Goal: Task Accomplishment & Management: Manage account settings

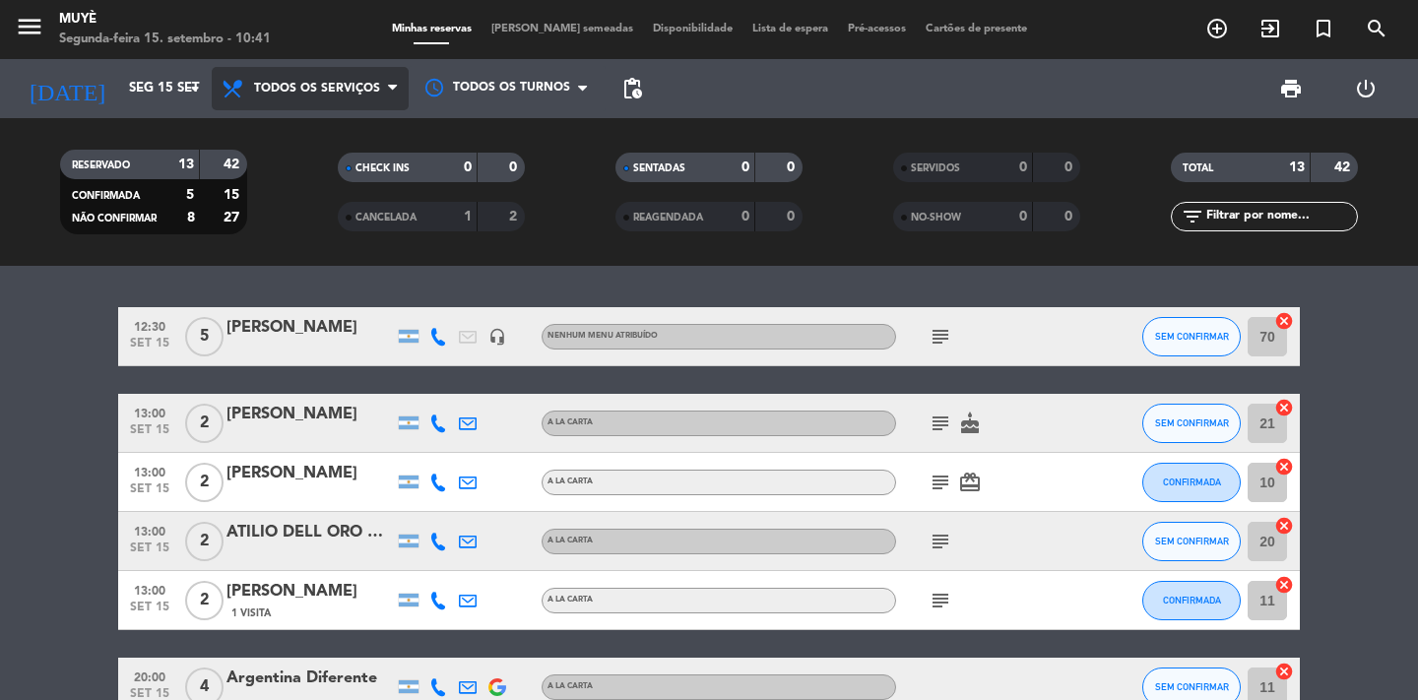
click at [344, 92] on span "Todos os serviços" at bounding box center [317, 89] width 126 height 14
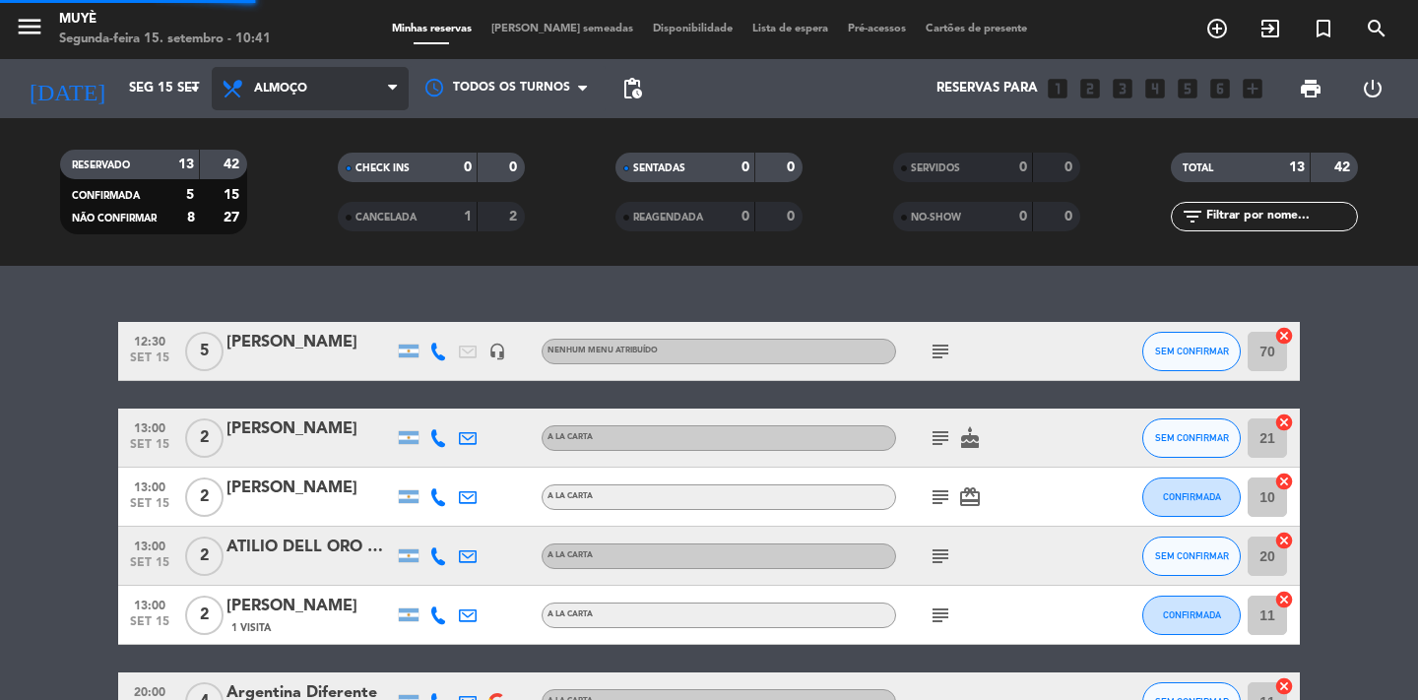
click at [303, 231] on div "menu Muyè Segunda-feira 15. setembro - 10:41 Minhas reservas Mesas semeadas Dis…" at bounding box center [709, 133] width 1418 height 266
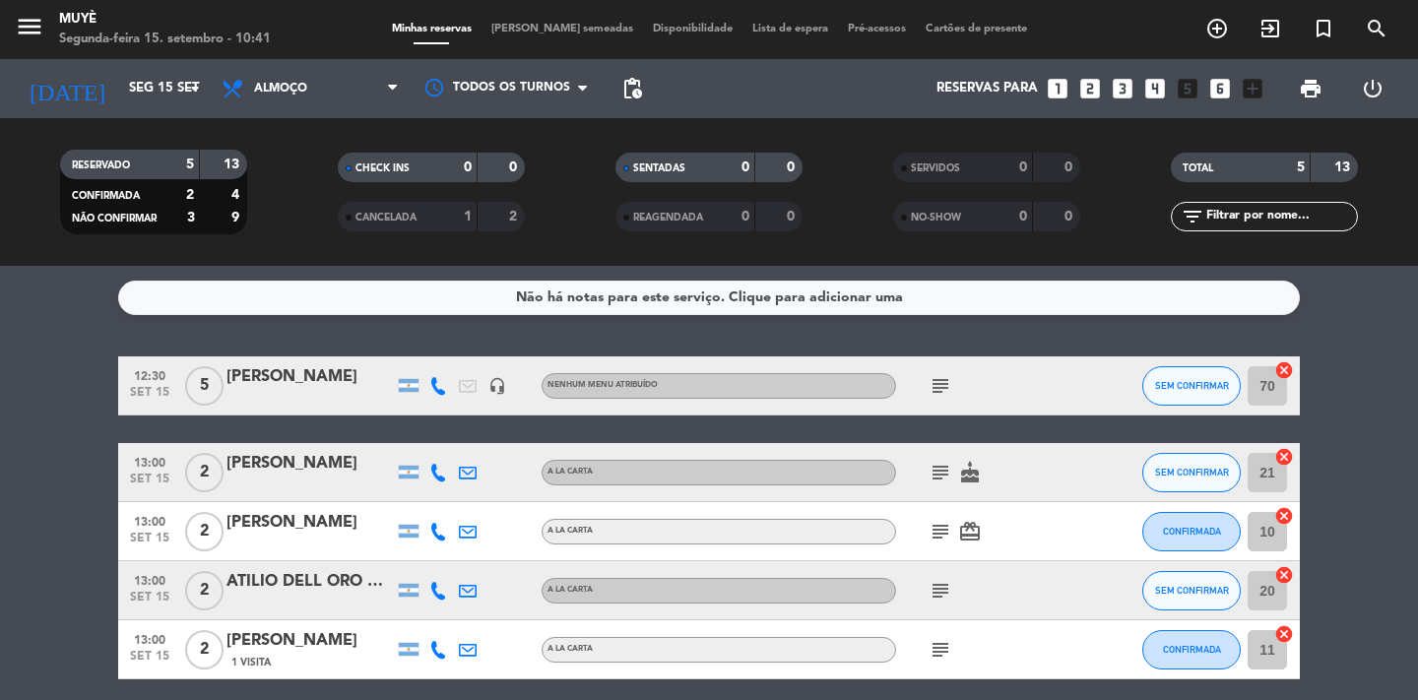
click at [939, 480] on icon "subject" at bounding box center [941, 473] width 24 height 24
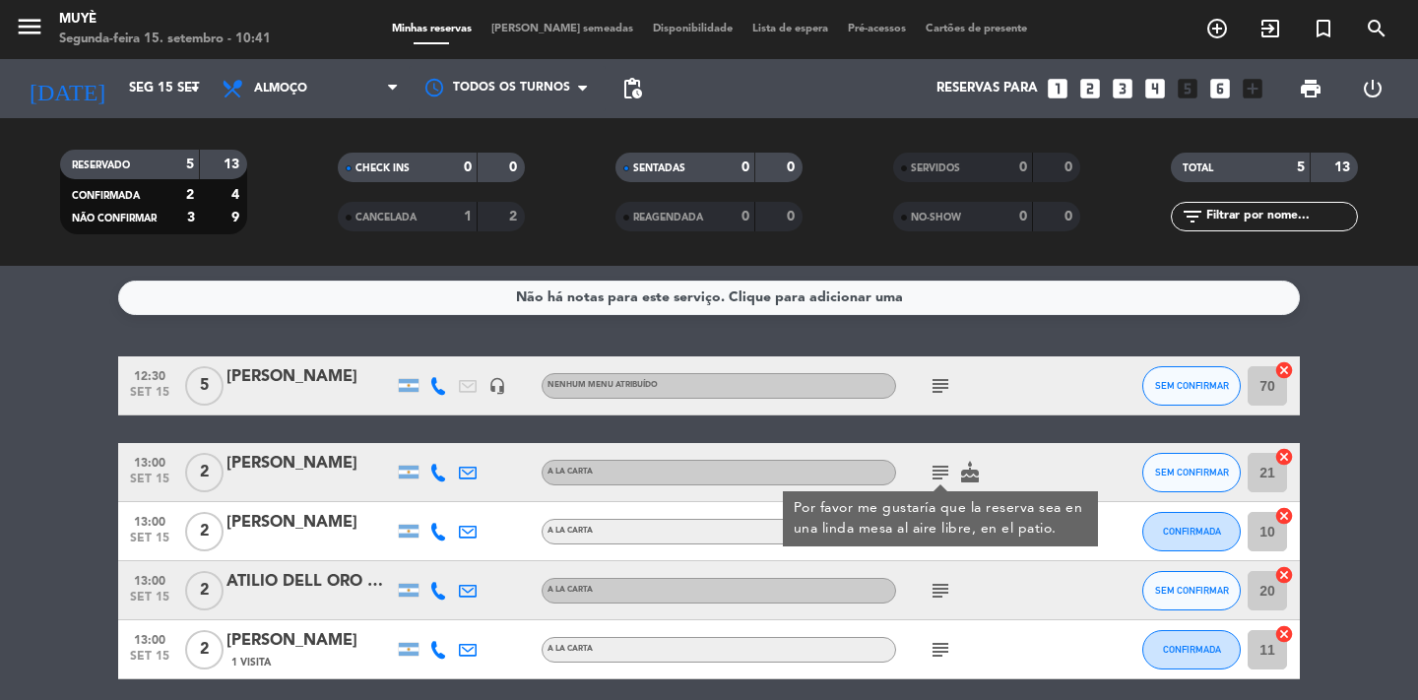
click at [946, 380] on icon "subject" at bounding box center [941, 386] width 24 height 24
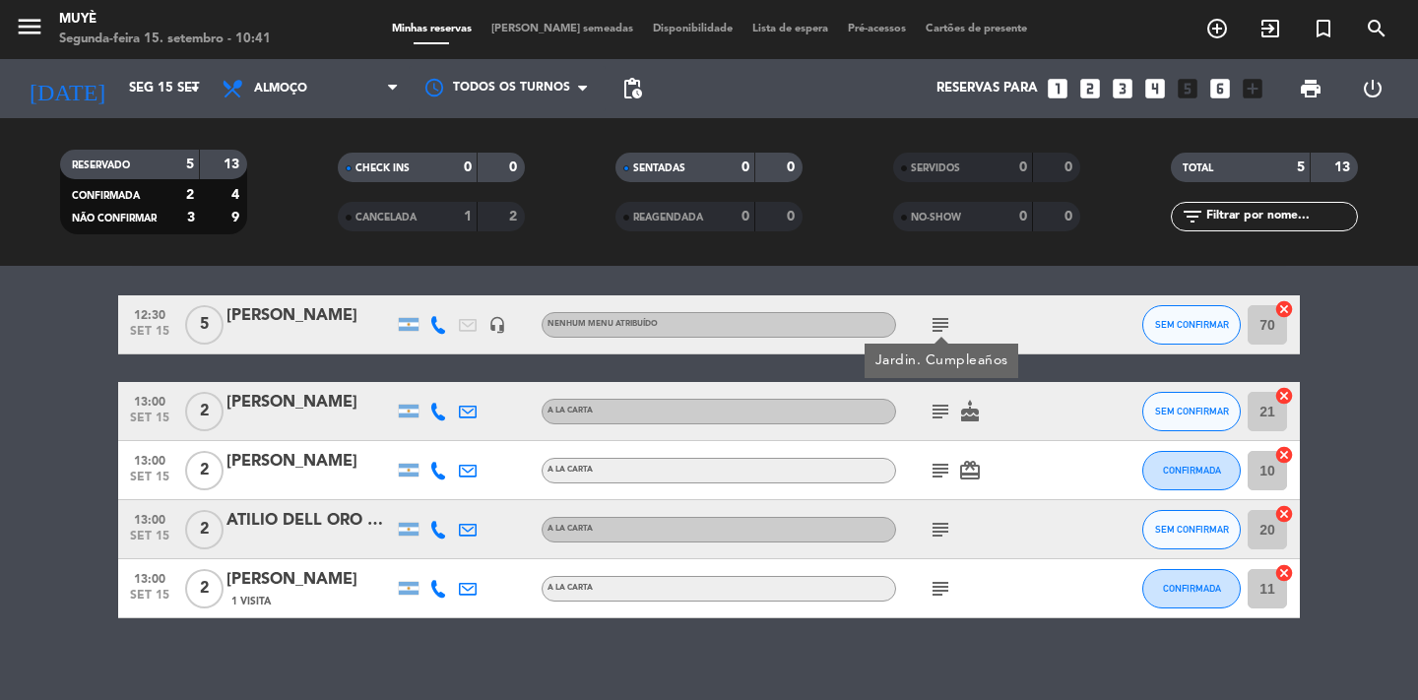
scroll to position [72, 0]
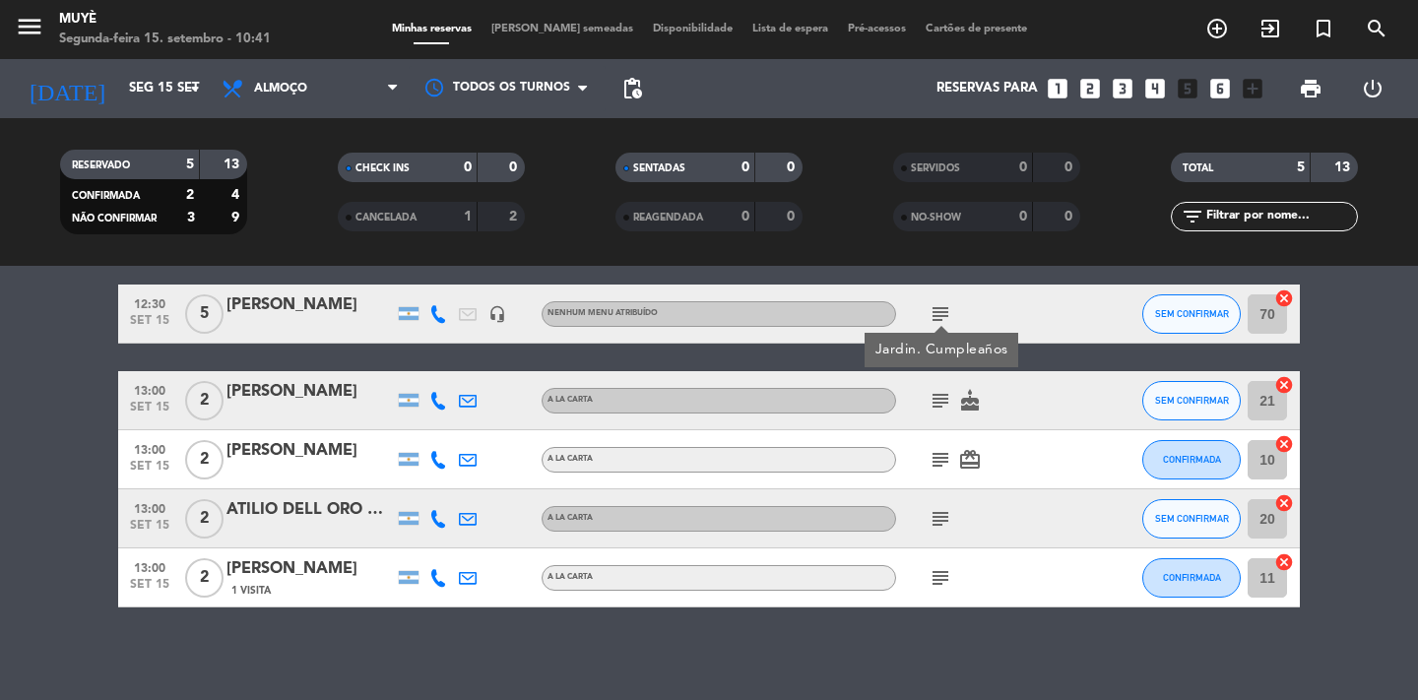
click at [939, 409] on icon "subject" at bounding box center [941, 401] width 24 height 24
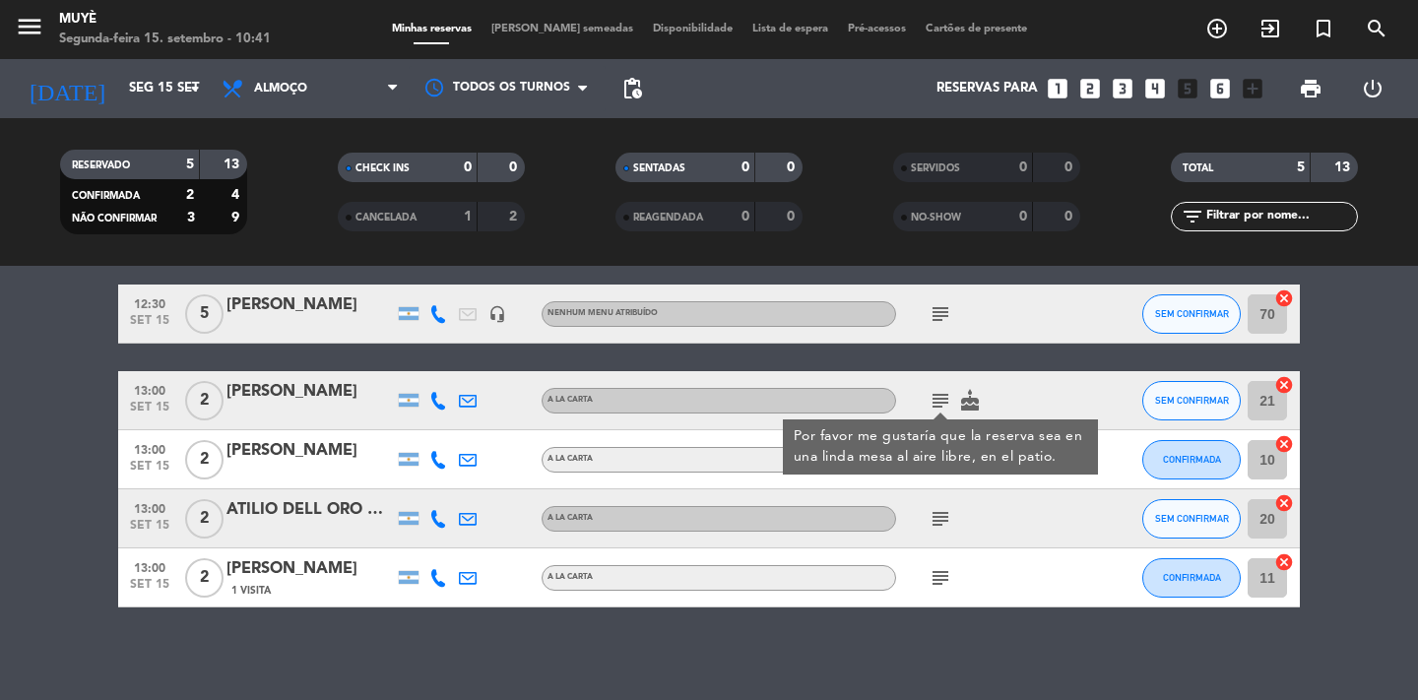
click at [937, 469] on div "Por favor me gustaría que la reserva sea en una linda mesa al aire libre, en el…" at bounding box center [940, 446] width 315 height 55
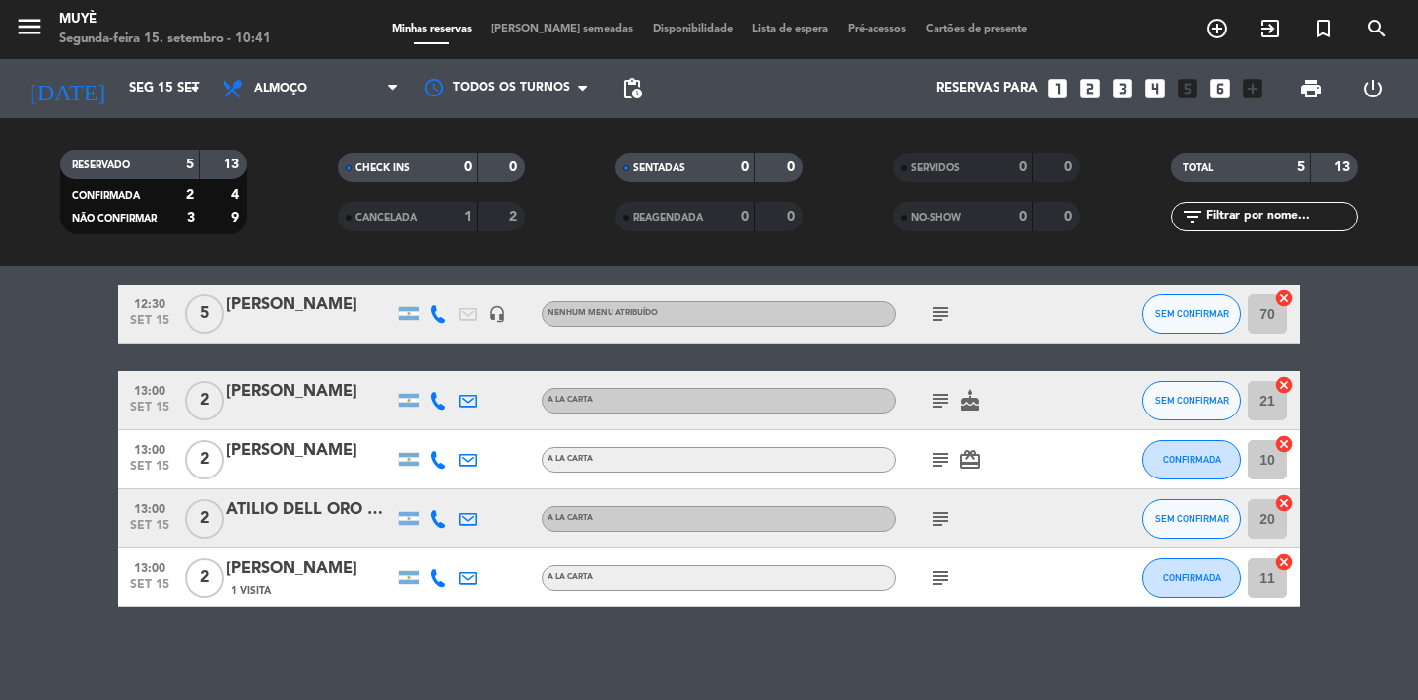
click at [937, 580] on icon "subject" at bounding box center [941, 578] width 24 height 24
click at [936, 516] on icon "subject" at bounding box center [941, 519] width 24 height 24
click at [939, 465] on icon "subject" at bounding box center [941, 460] width 24 height 24
click at [937, 400] on icon "subject" at bounding box center [941, 401] width 24 height 24
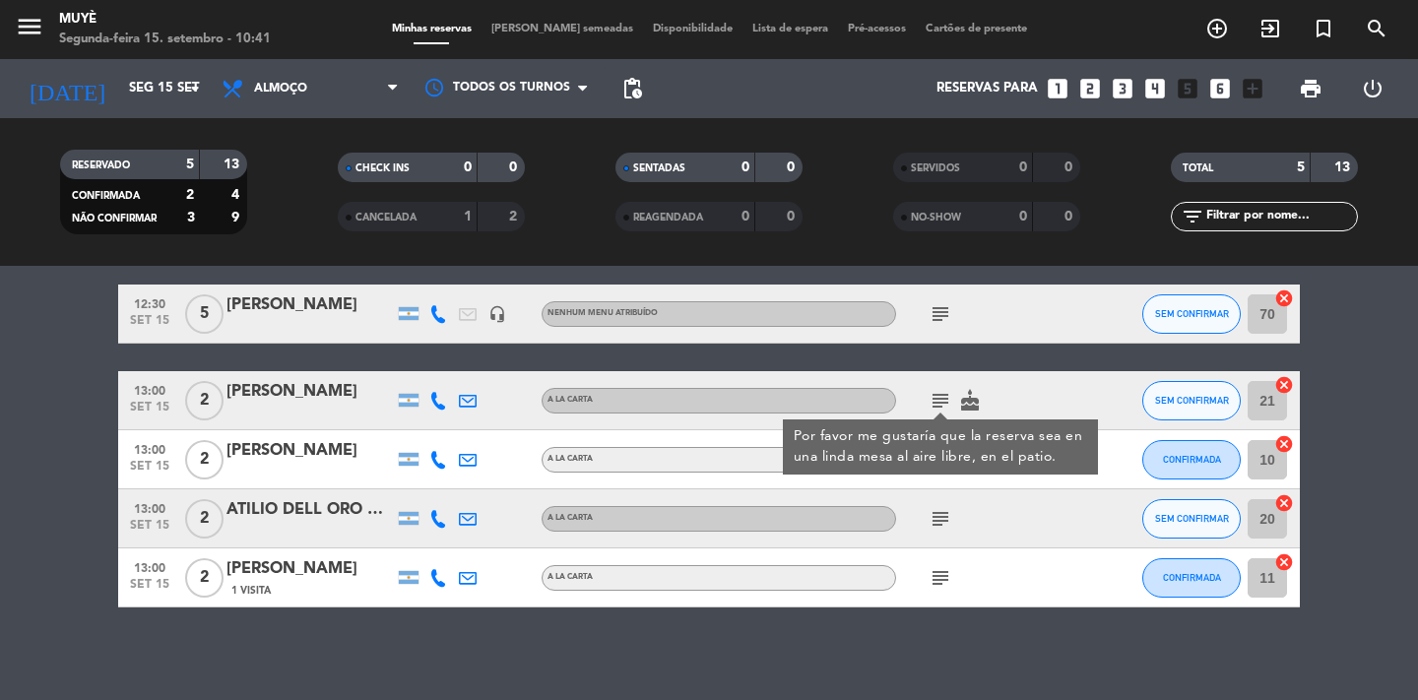
click at [615, 623] on div "Não há notas para este serviço. Clique para adicionar uma 12:30 [DATE] 5 [PERSO…" at bounding box center [709, 483] width 1418 height 434
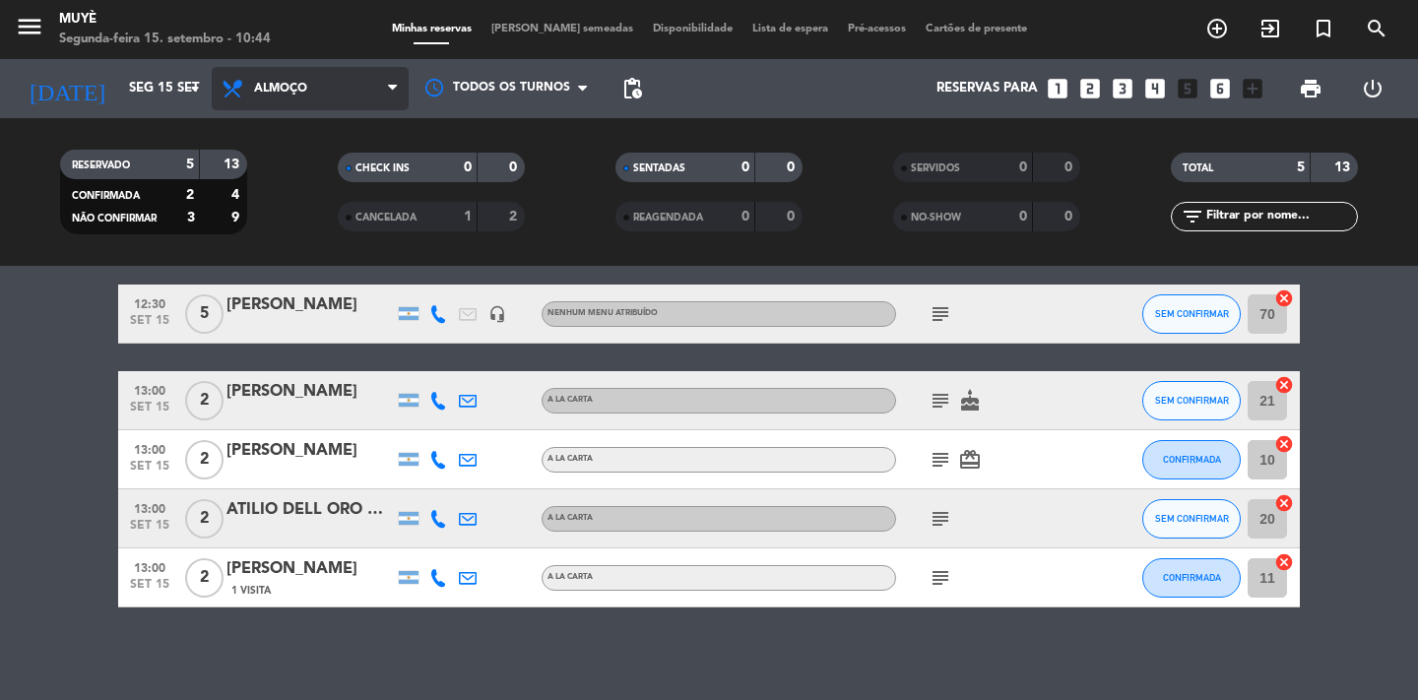
click at [273, 85] on span "Almoço" at bounding box center [280, 89] width 53 height 14
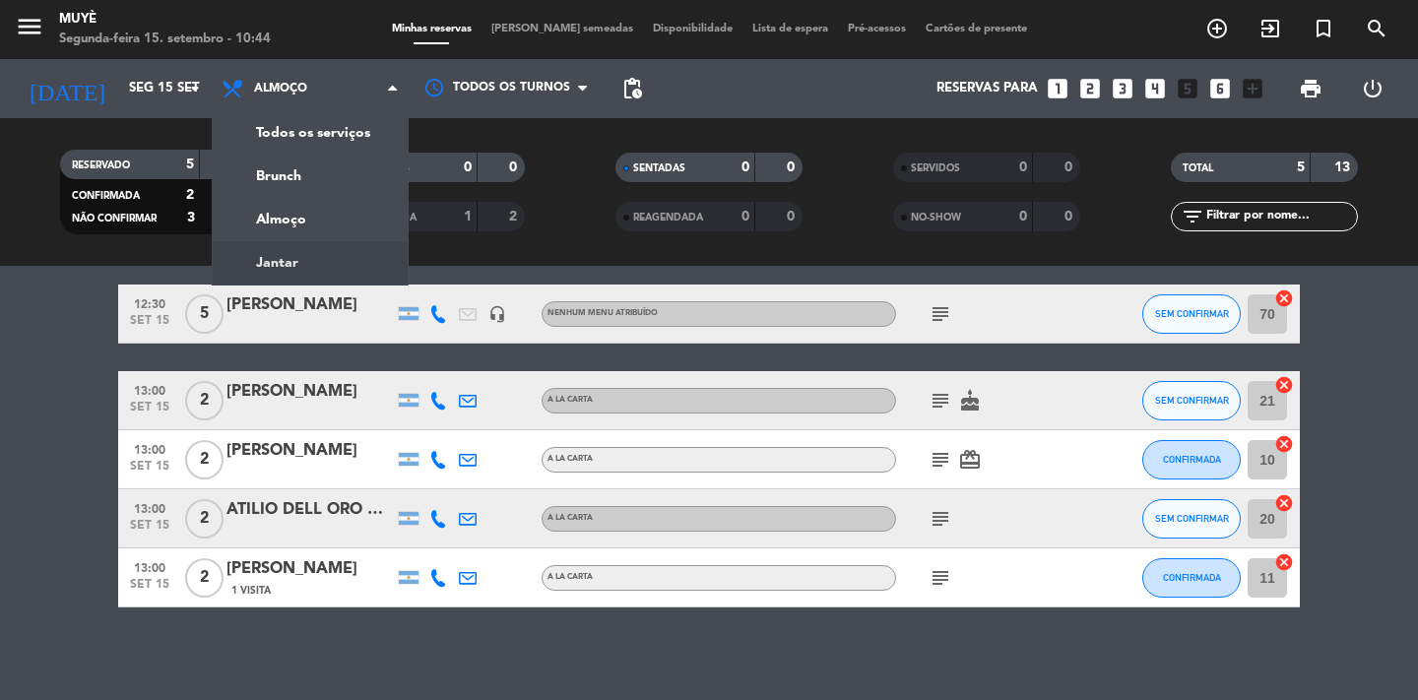
click at [279, 271] on ng-component "menu Muyè Segunda-feira 15. setembro - 10:44 Minhas reservas Mesas semeadas Dis…" at bounding box center [709, 350] width 1418 height 700
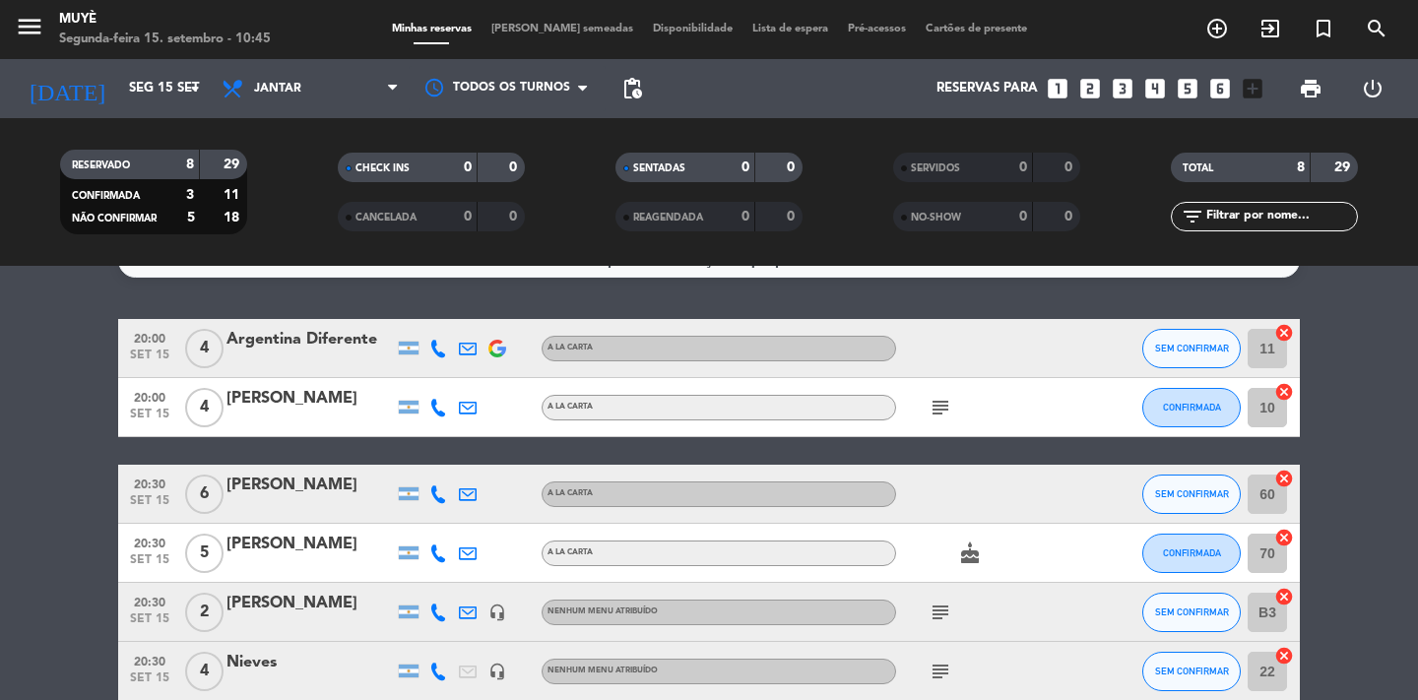
scroll to position [34, 0]
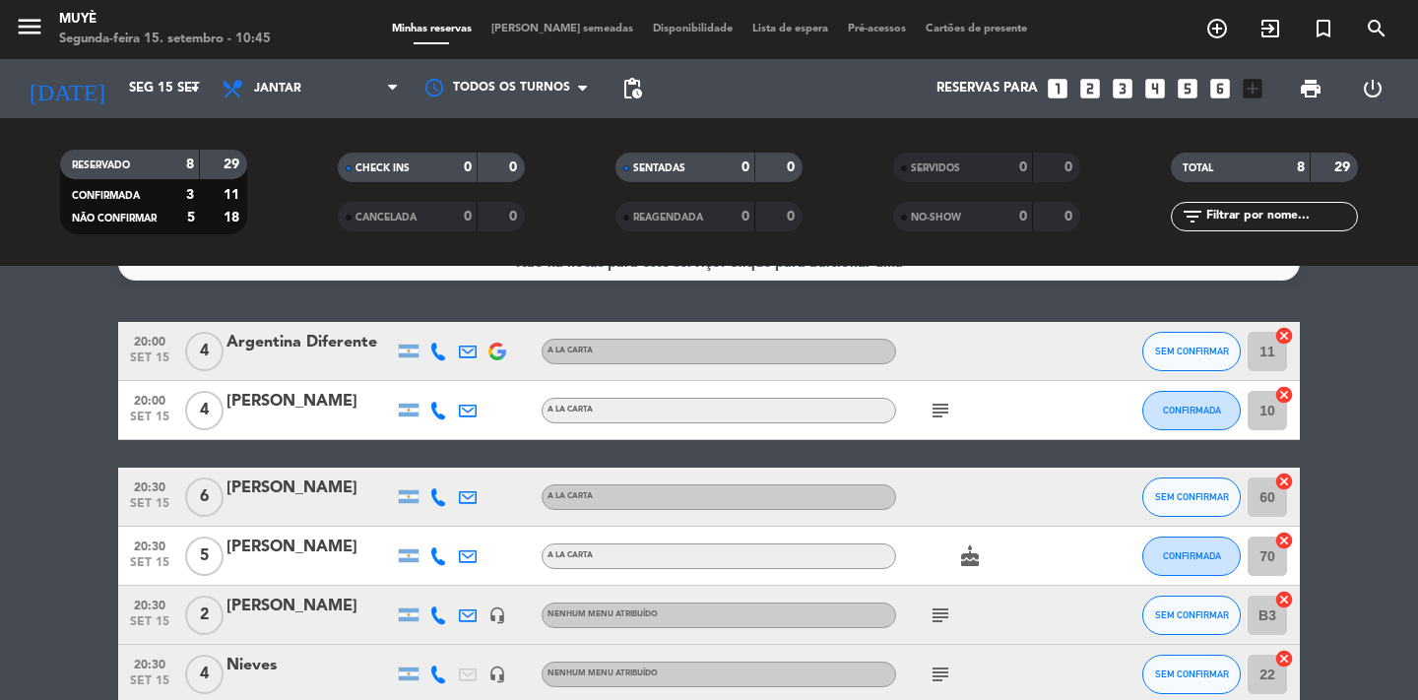
click at [403, 351] on div at bounding box center [409, 351] width 20 height 13
click at [440, 351] on icon at bounding box center [438, 352] width 18 height 18
click at [471, 354] on icon at bounding box center [468, 352] width 18 height 18
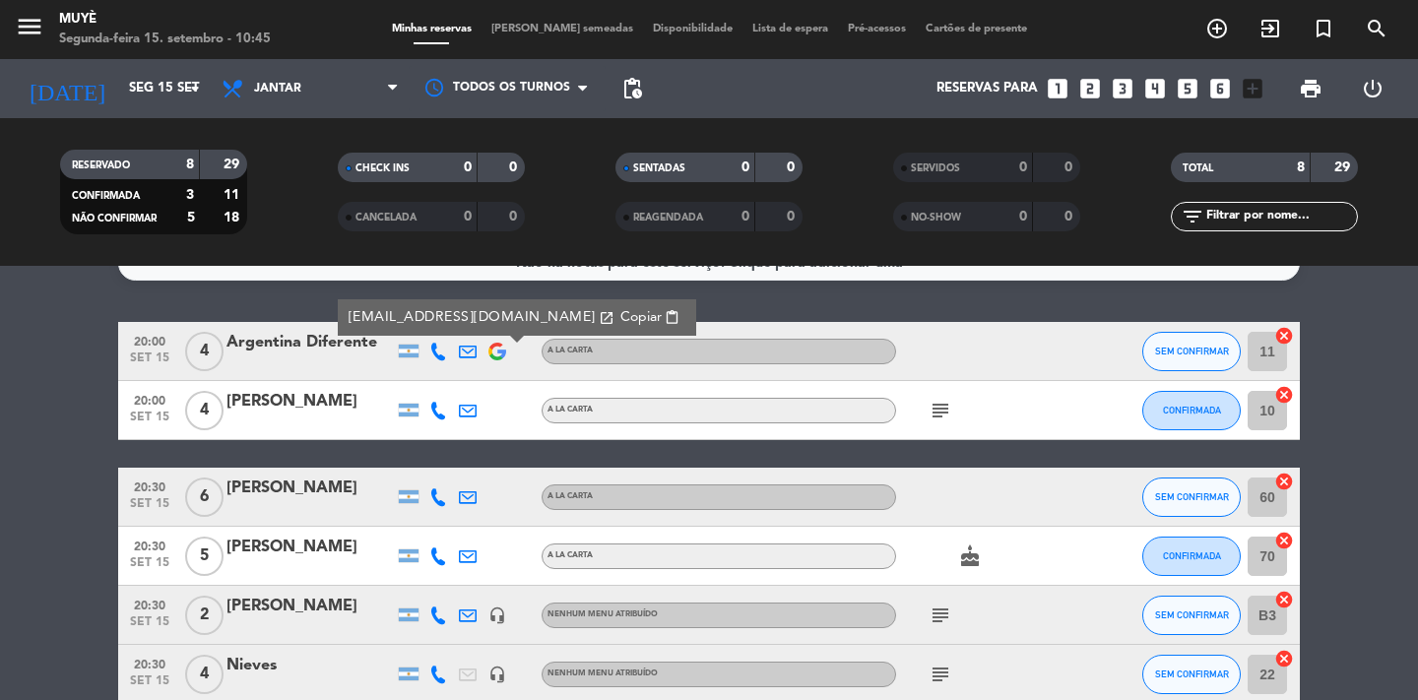
click at [495, 352] on img at bounding box center [497, 352] width 18 height 18
click at [467, 354] on icon at bounding box center [468, 352] width 18 height 18
click at [0, 428] on bookings-row "20:00 [DATE] 4 Argentina Diferente [EMAIL_ADDRESS][DOMAIN_NAME] open_in_new Cop…" at bounding box center [709, 586] width 1418 height 528
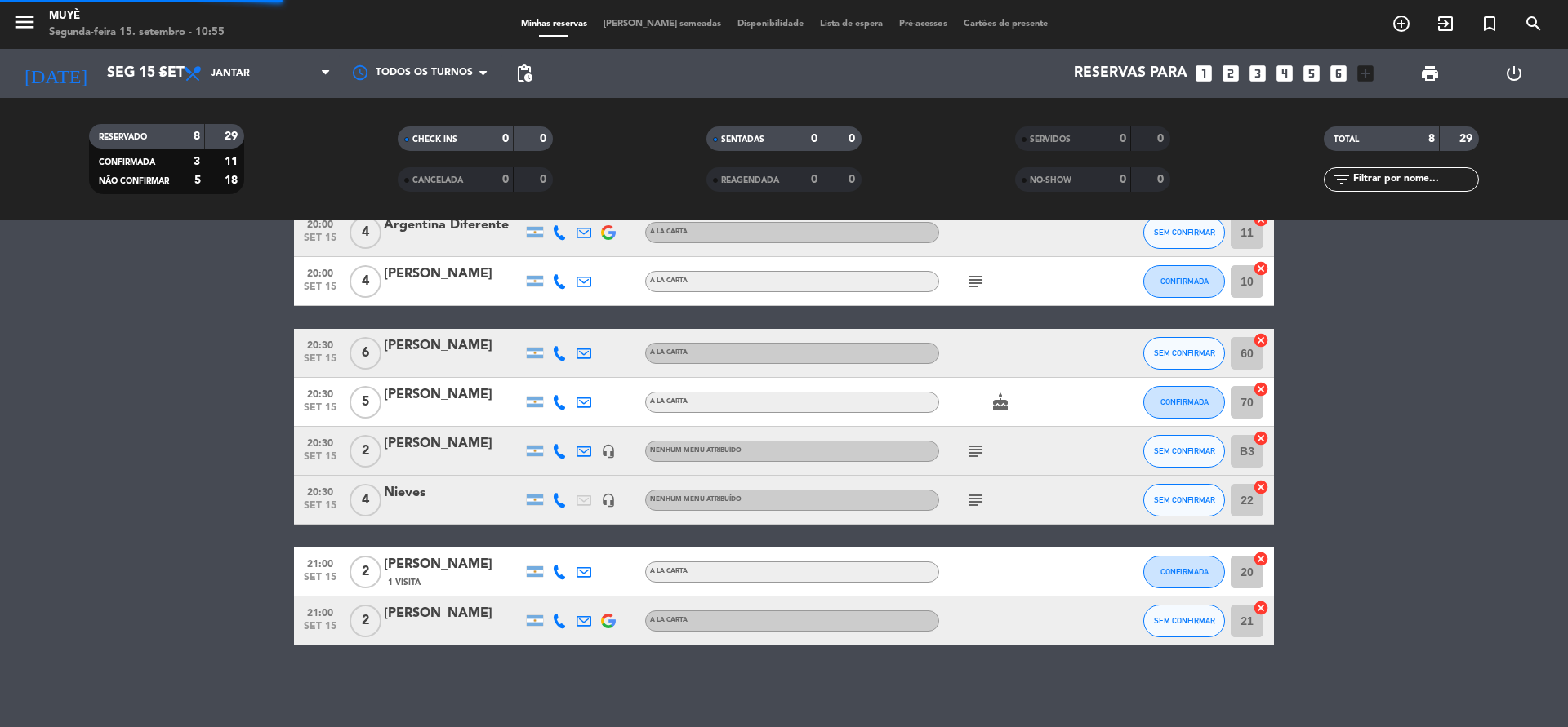
scroll to position [87, 0]
click at [1175, 24] on icon "add_circle_outline" at bounding box center [1401, 24] width 20 height 20
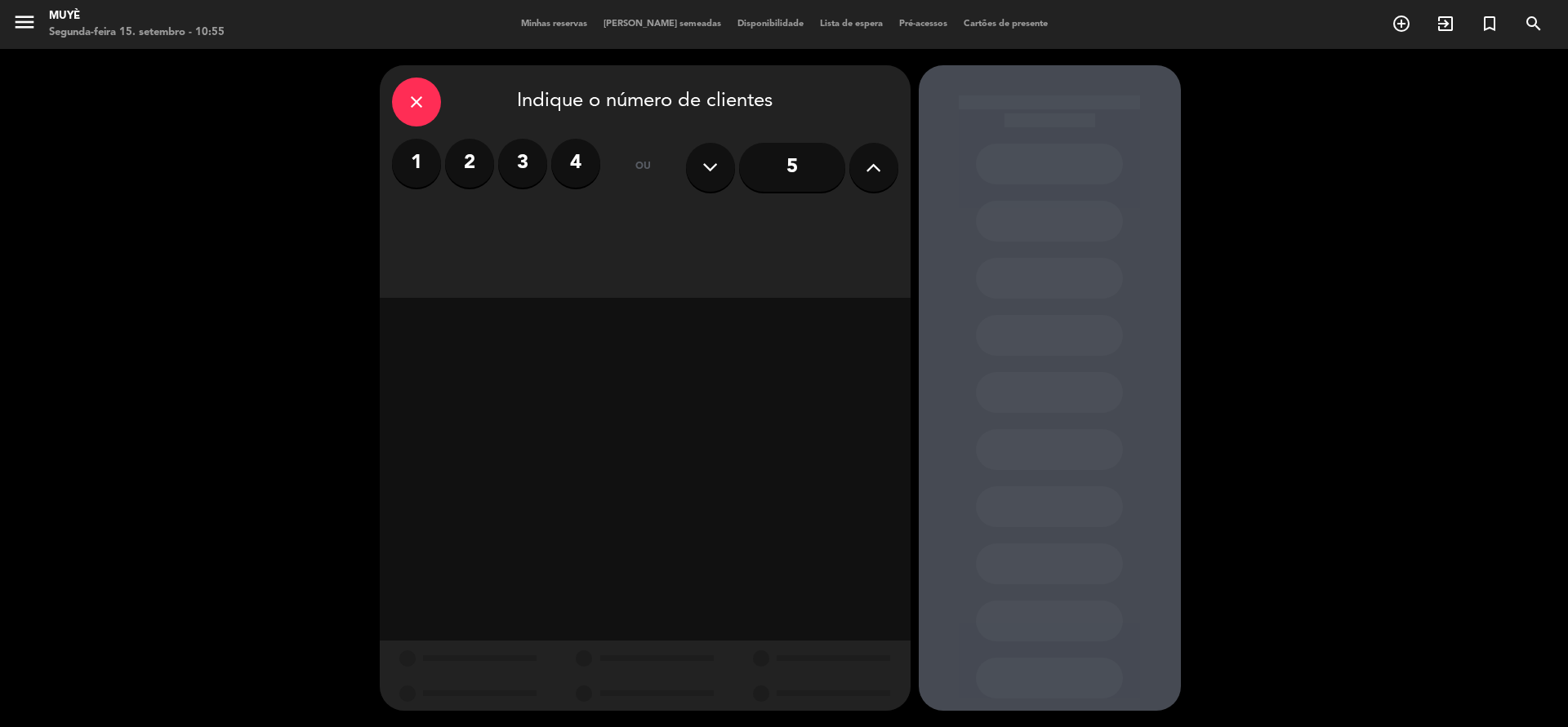
click at [755, 158] on input "5" at bounding box center [792, 167] width 106 height 49
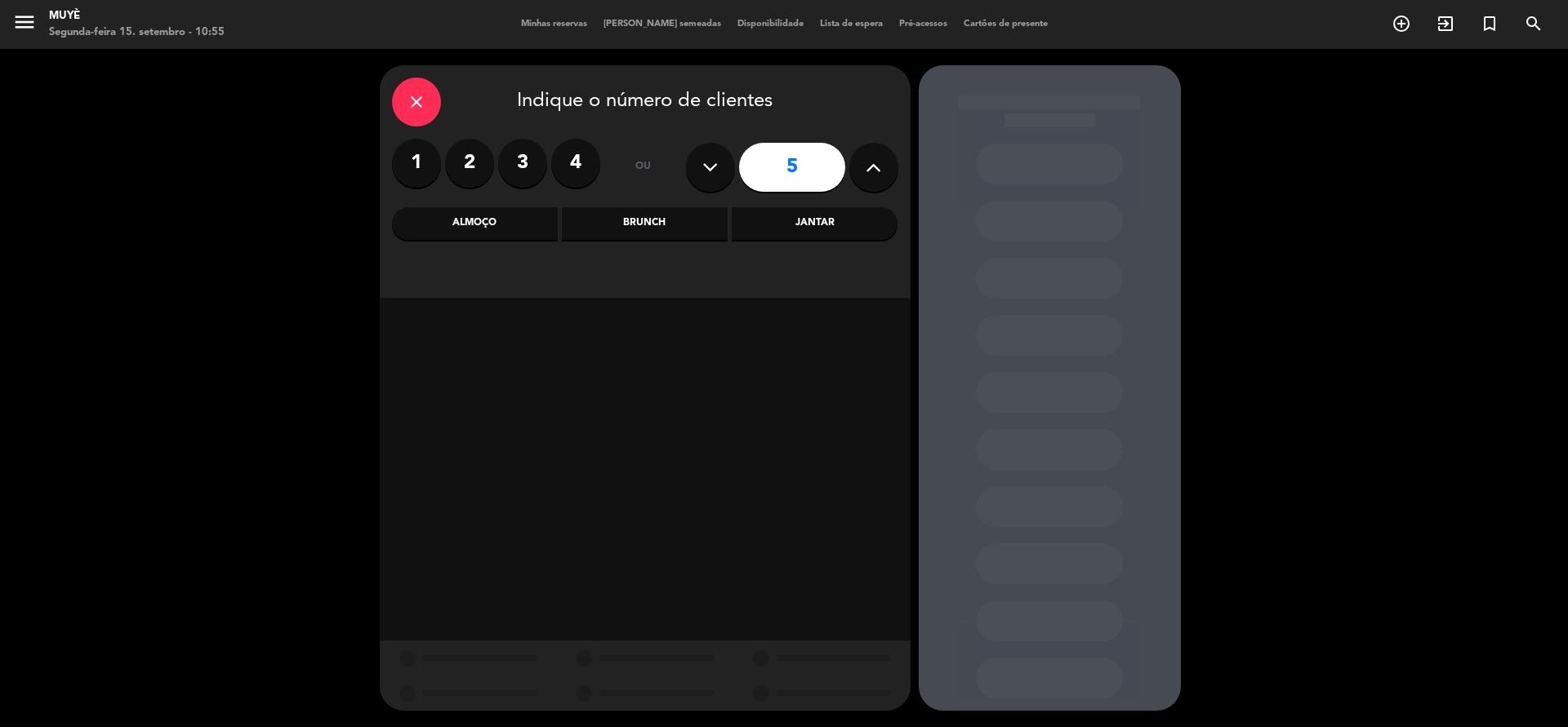
click at [804, 225] on div "Jantar" at bounding box center [814, 223] width 166 height 32
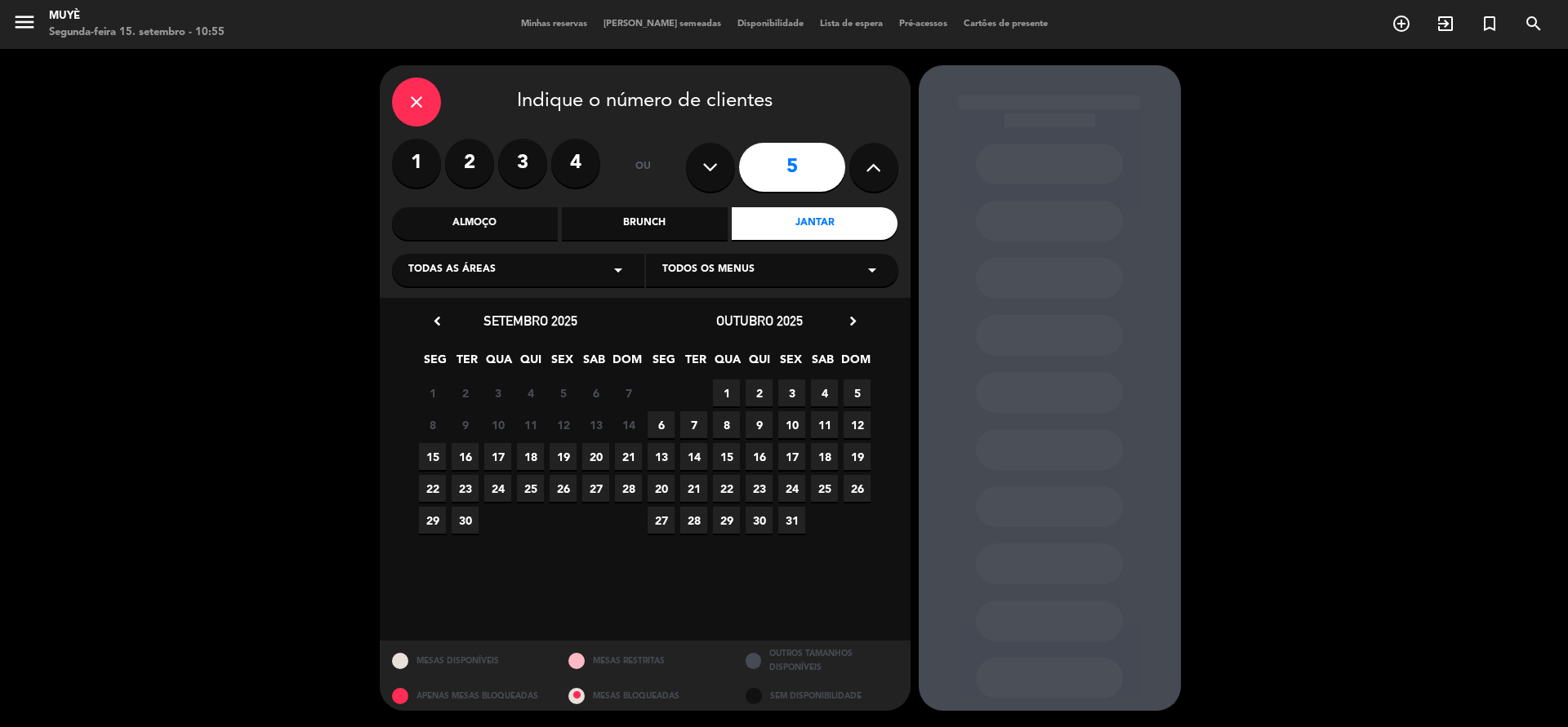
click at [425, 451] on span "15" at bounding box center [432, 457] width 27 height 27
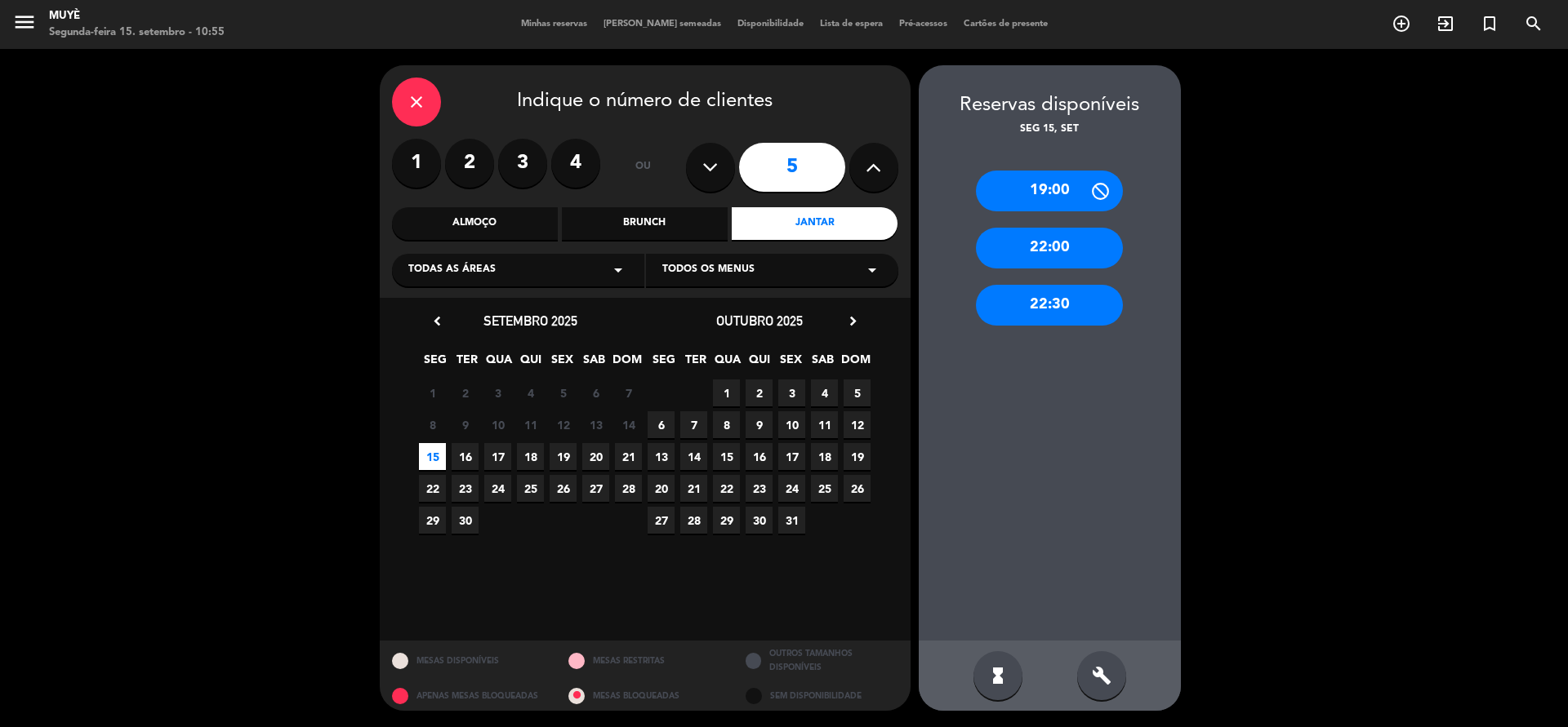
click at [1090, 579] on div "build" at bounding box center [1101, 676] width 49 height 49
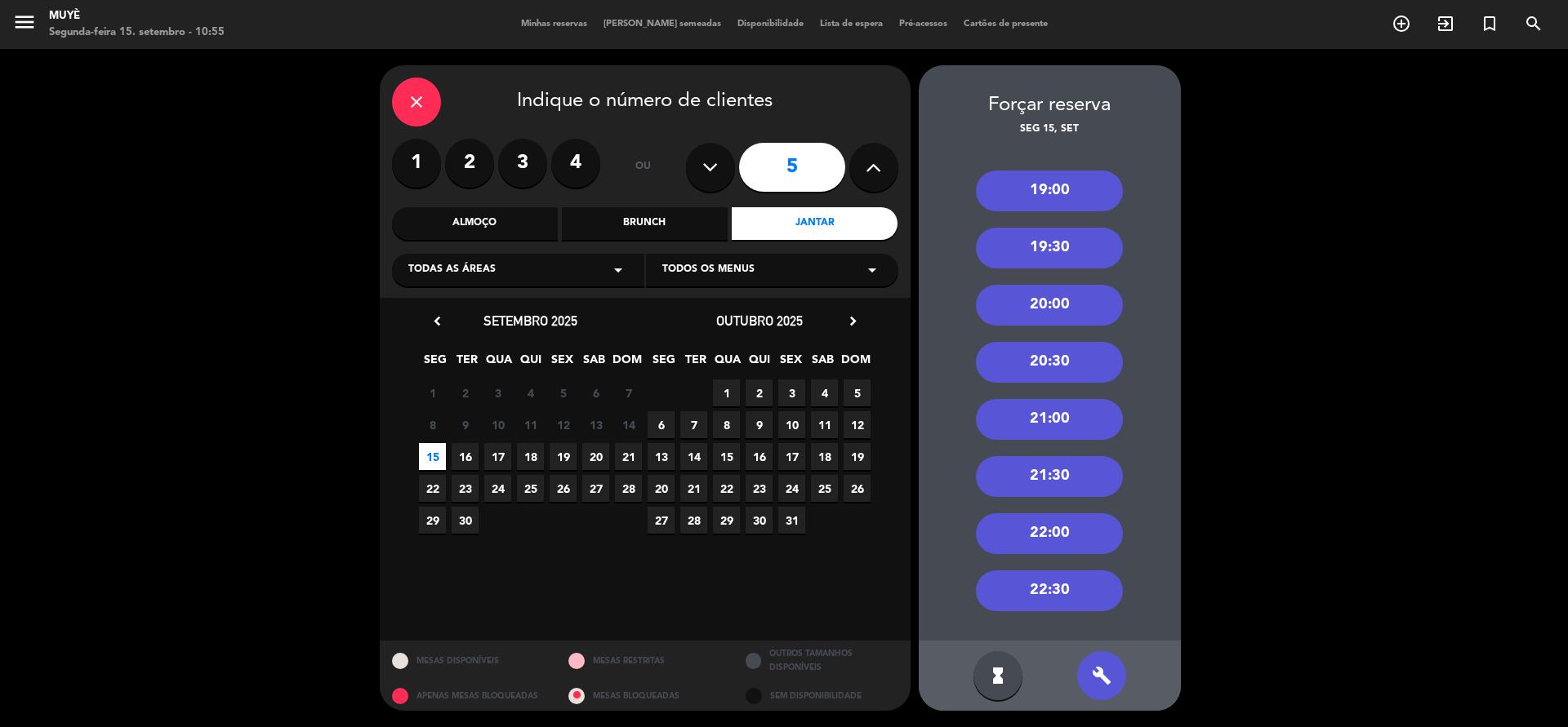
click at [1051, 364] on div "20:30" at bounding box center [1049, 362] width 147 height 41
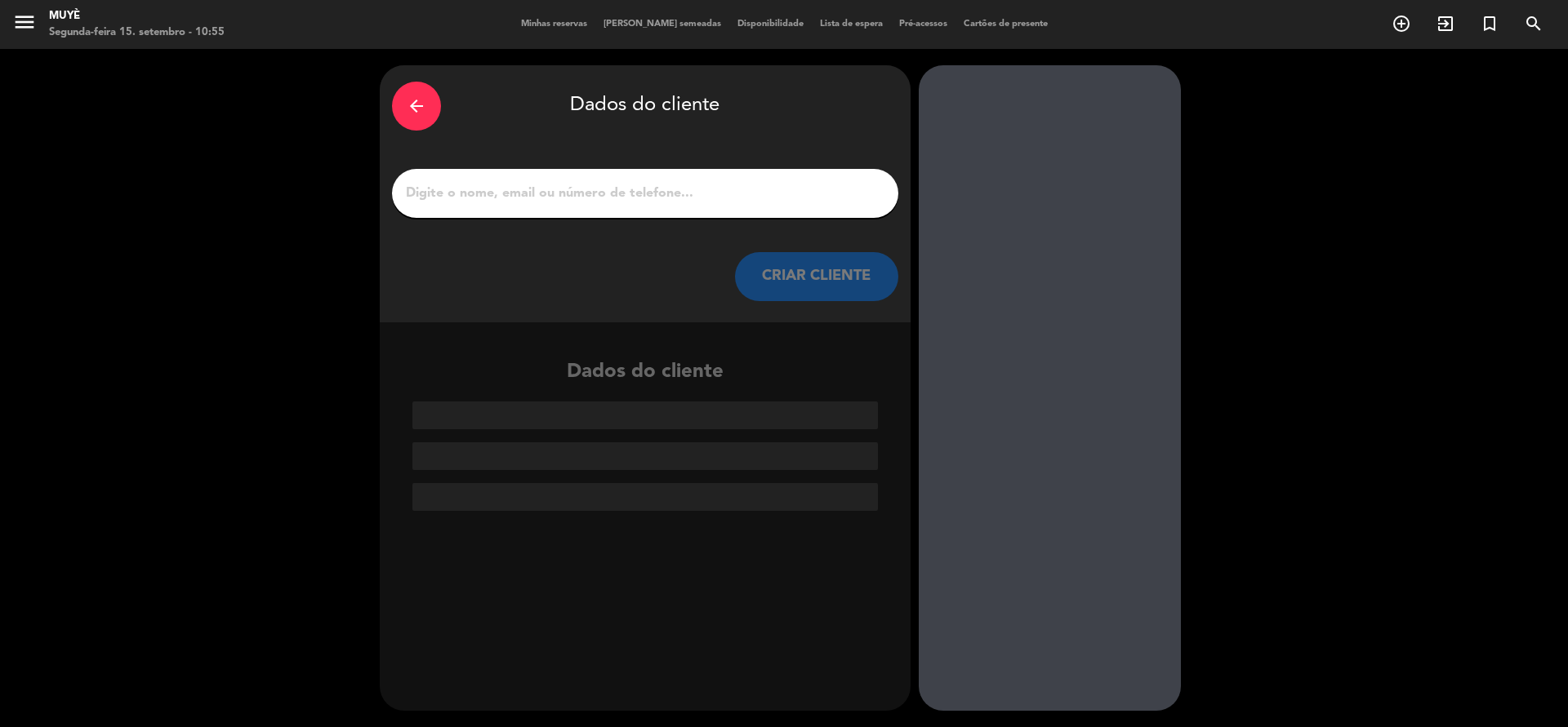
click at [719, 179] on div at bounding box center [645, 193] width 507 height 49
click at [473, 199] on input "1" at bounding box center [644, 194] width 482 height 23
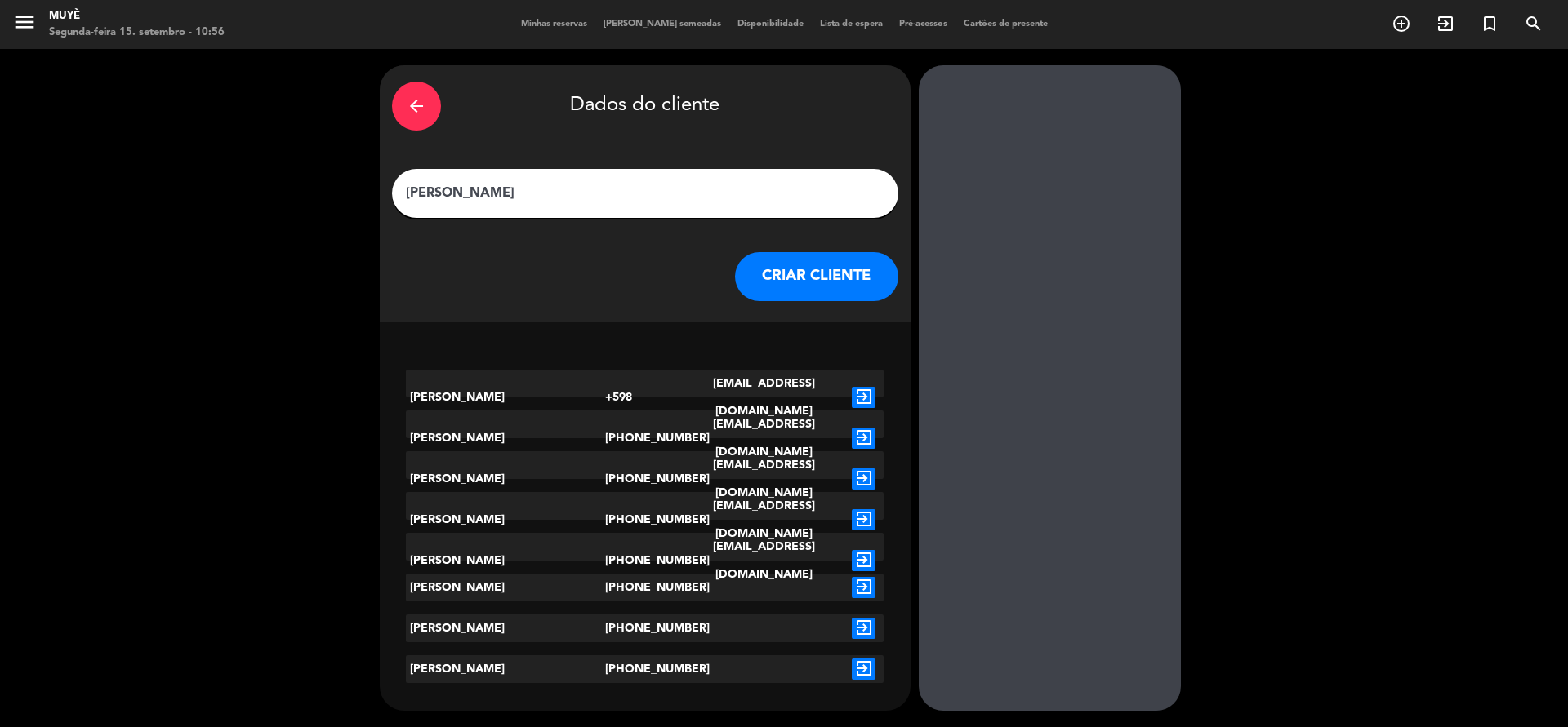
type input "[PERSON_NAME]"
click at [869, 516] on icon "exit_to_app" at bounding box center [863, 520] width 24 height 22
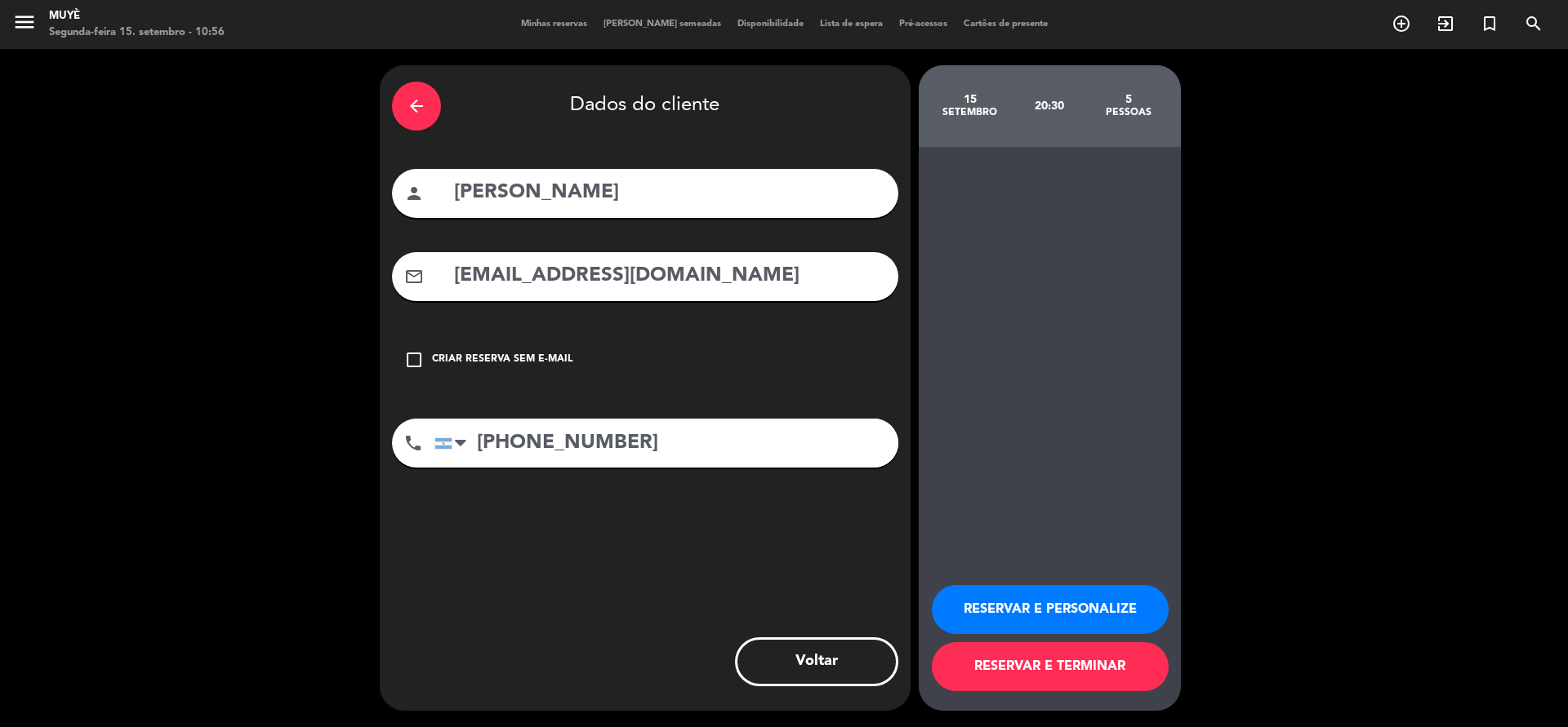
click at [1012, 579] on button "RESERVAR E PERSONALIZE" at bounding box center [1051, 609] width 237 height 49
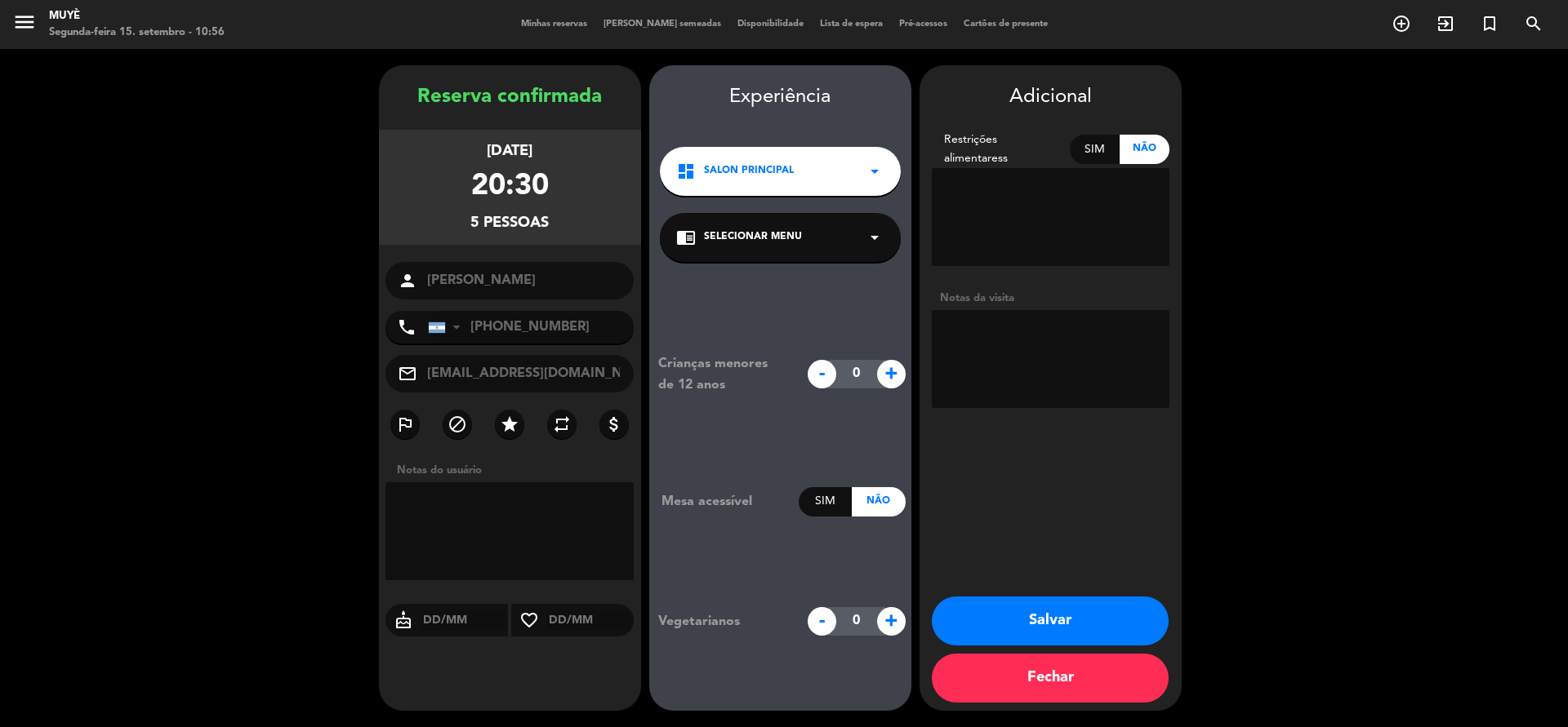
click at [1016, 579] on button "Salvar" at bounding box center [1051, 621] width 237 height 49
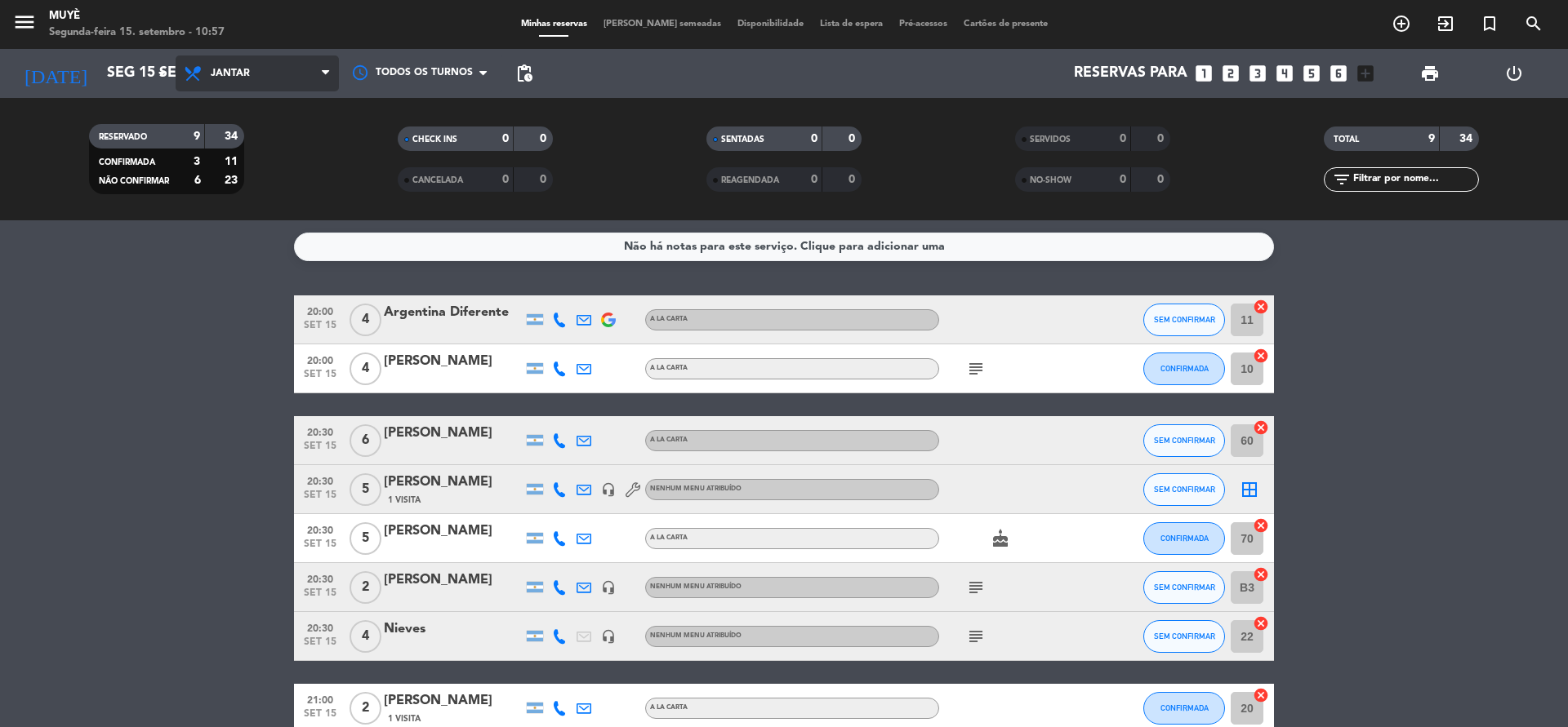
click at [241, 75] on span "Jantar" at bounding box center [230, 74] width 39 height 12
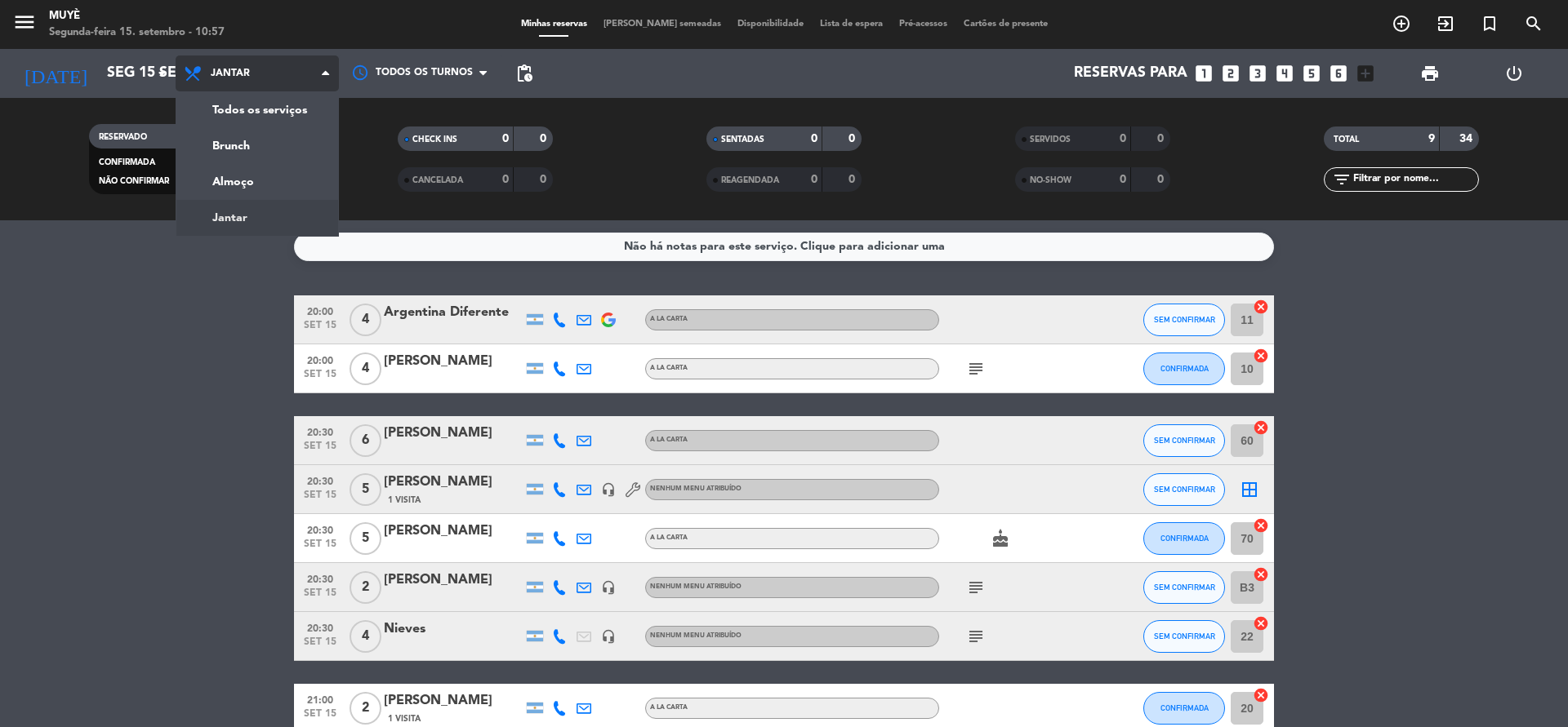
click at [241, 75] on span "Jantar" at bounding box center [230, 74] width 39 height 12
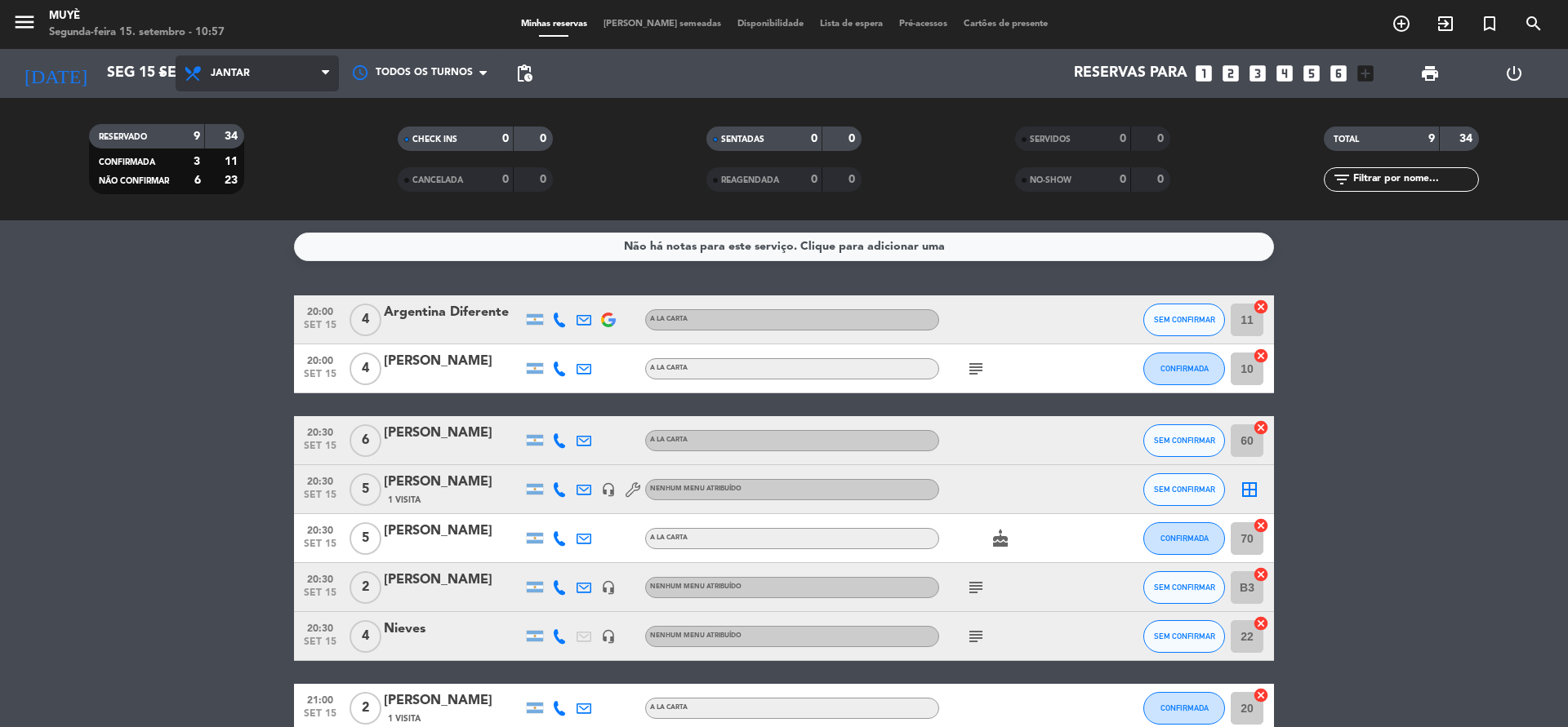
click at [250, 81] on span "Jantar" at bounding box center [257, 73] width 163 height 36
click at [231, 187] on div "menu Muyè Segunda-feira 15. setembro - 10:57 Minhas reservas Mesas semeadas Dis…" at bounding box center [784, 110] width 1568 height 221
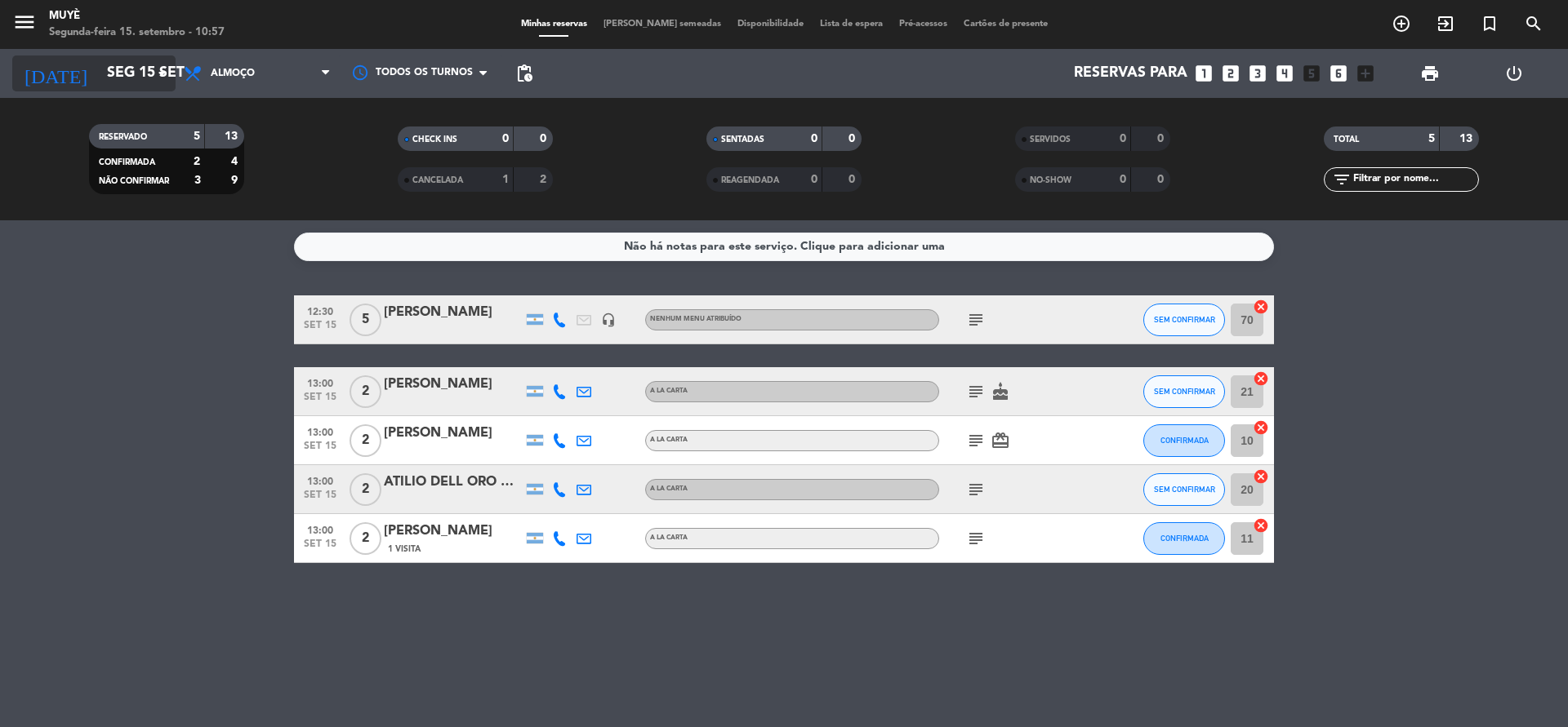
click at [104, 66] on input "Seg 15 set" at bounding box center [193, 73] width 189 height 32
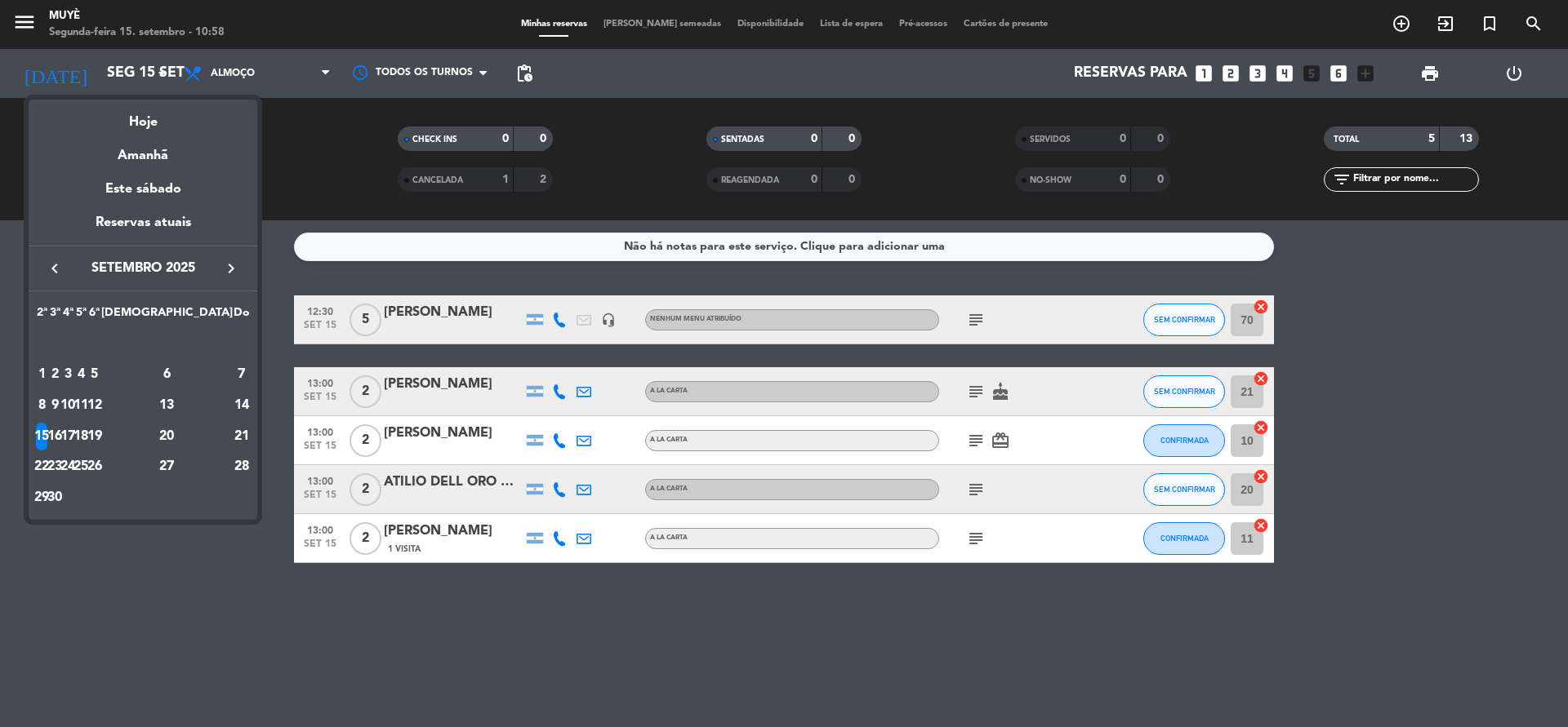
click at [61, 439] on div "16" at bounding box center [55, 436] width 12 height 27
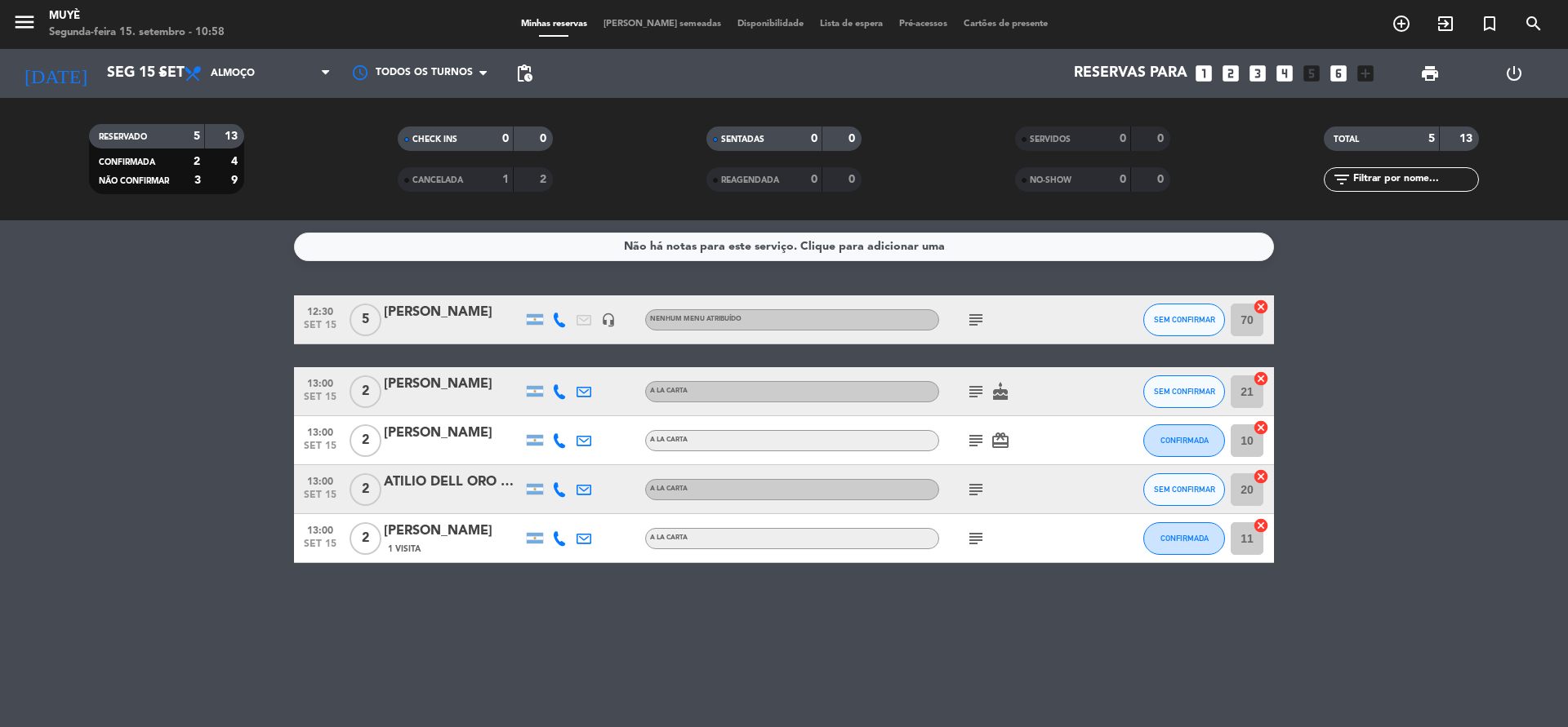
type input "Ter 16 set"
click at [259, 80] on span "Almoço" at bounding box center [257, 73] width 163 height 36
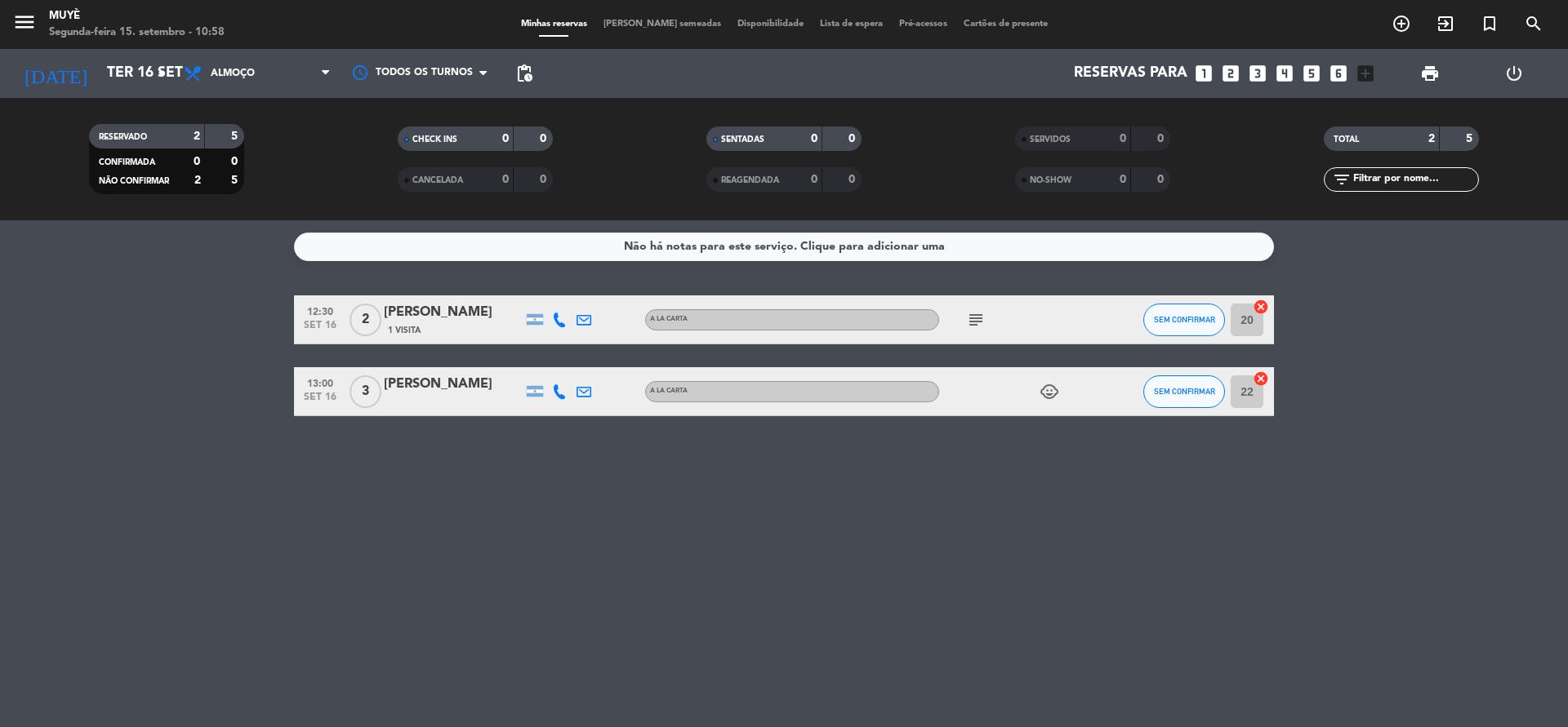
click at [253, 98] on div "RESERVADO 2 5 CONFIRMADA 0 0 NÃO CONFIRMAR 2 5 CHECK INS 0 0 CANCELADA 0 0 SENT…" at bounding box center [784, 159] width 1568 height 123
click at [264, 80] on span "Almoço" at bounding box center [257, 73] width 163 height 36
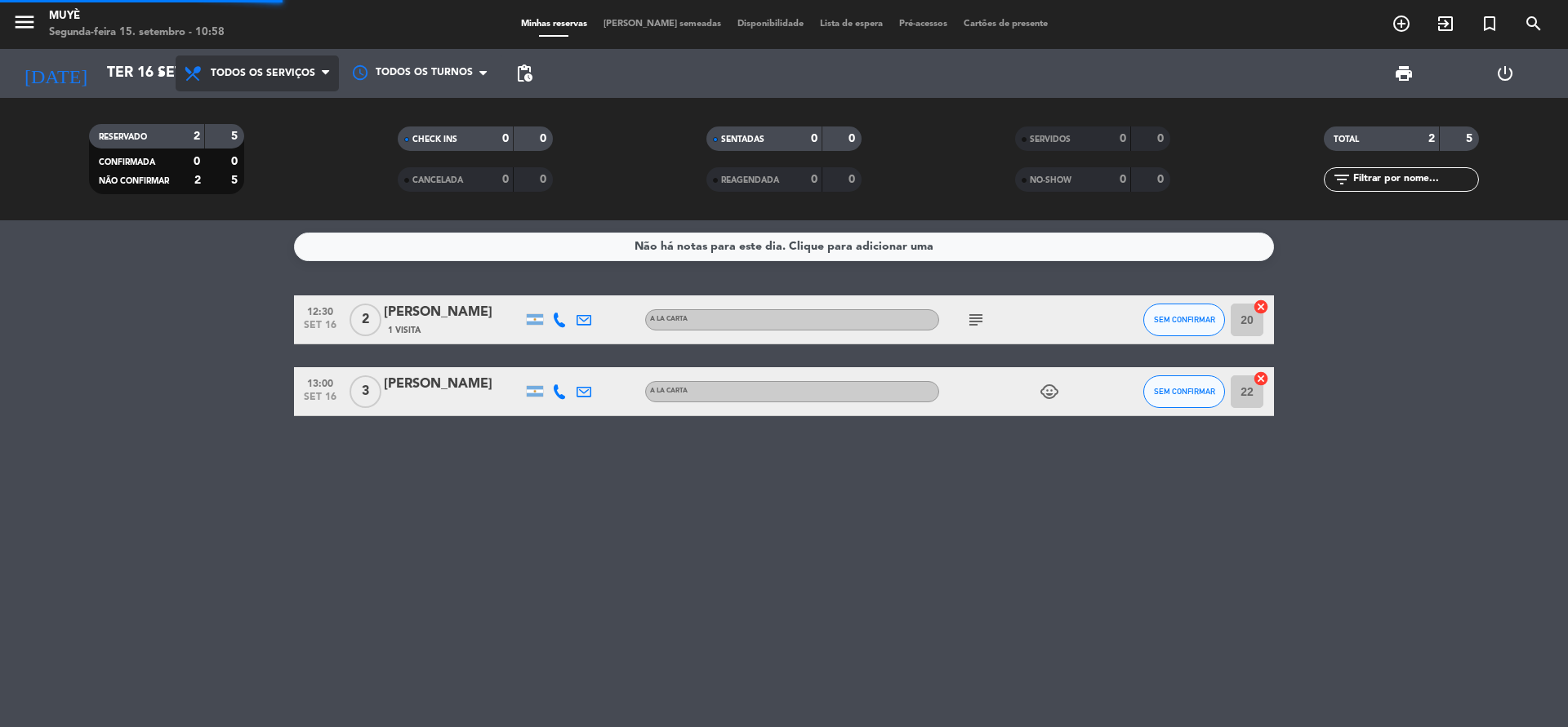
click at [269, 99] on div "menu Muyè Segunda-feira 15. setembro - 10:58 Minhas reservas Mesas semeadas Dis…" at bounding box center [784, 110] width 1568 height 221
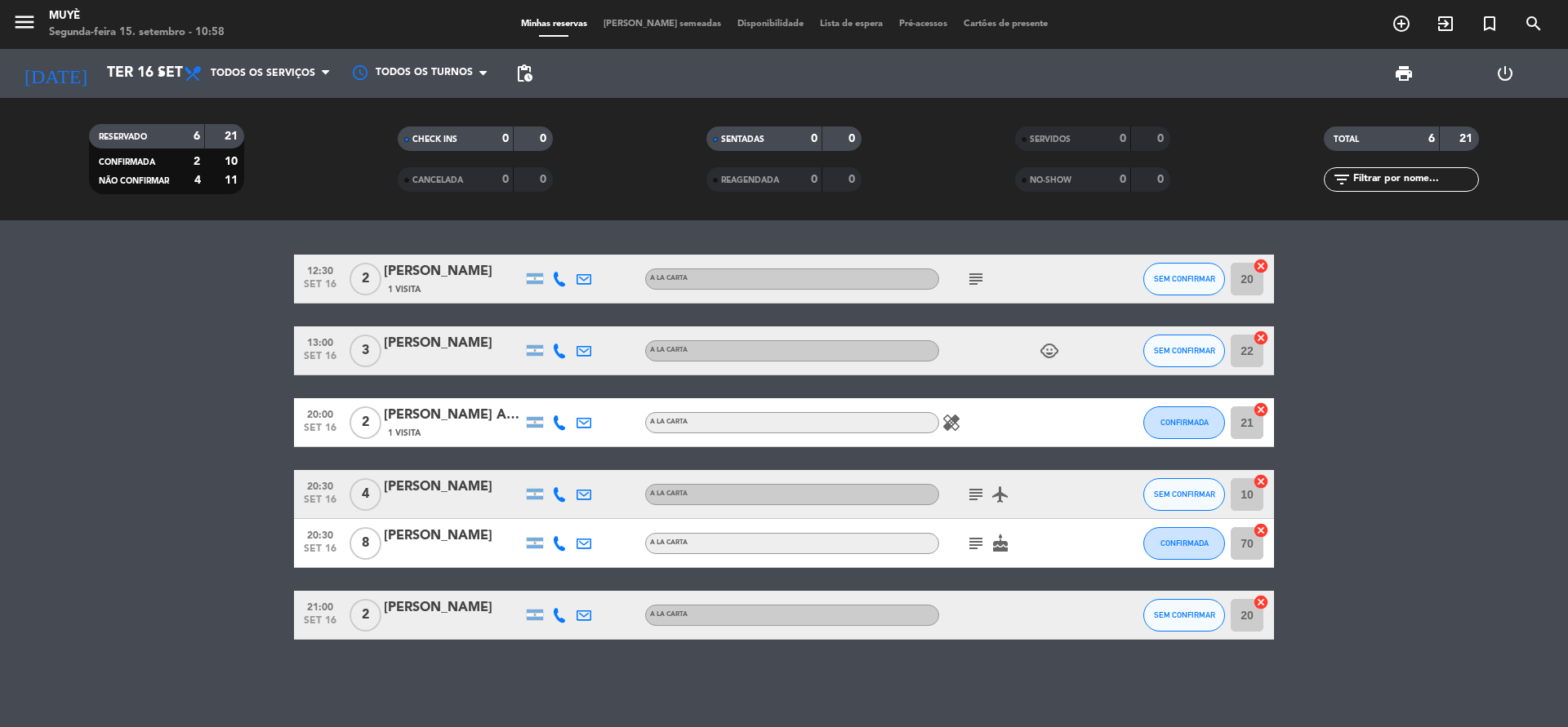
click at [980, 280] on icon "subject" at bounding box center [976, 279] width 20 height 20
click at [975, 495] on icon "subject" at bounding box center [976, 495] width 20 height 20
click at [982, 543] on icon "subject" at bounding box center [976, 544] width 20 height 20
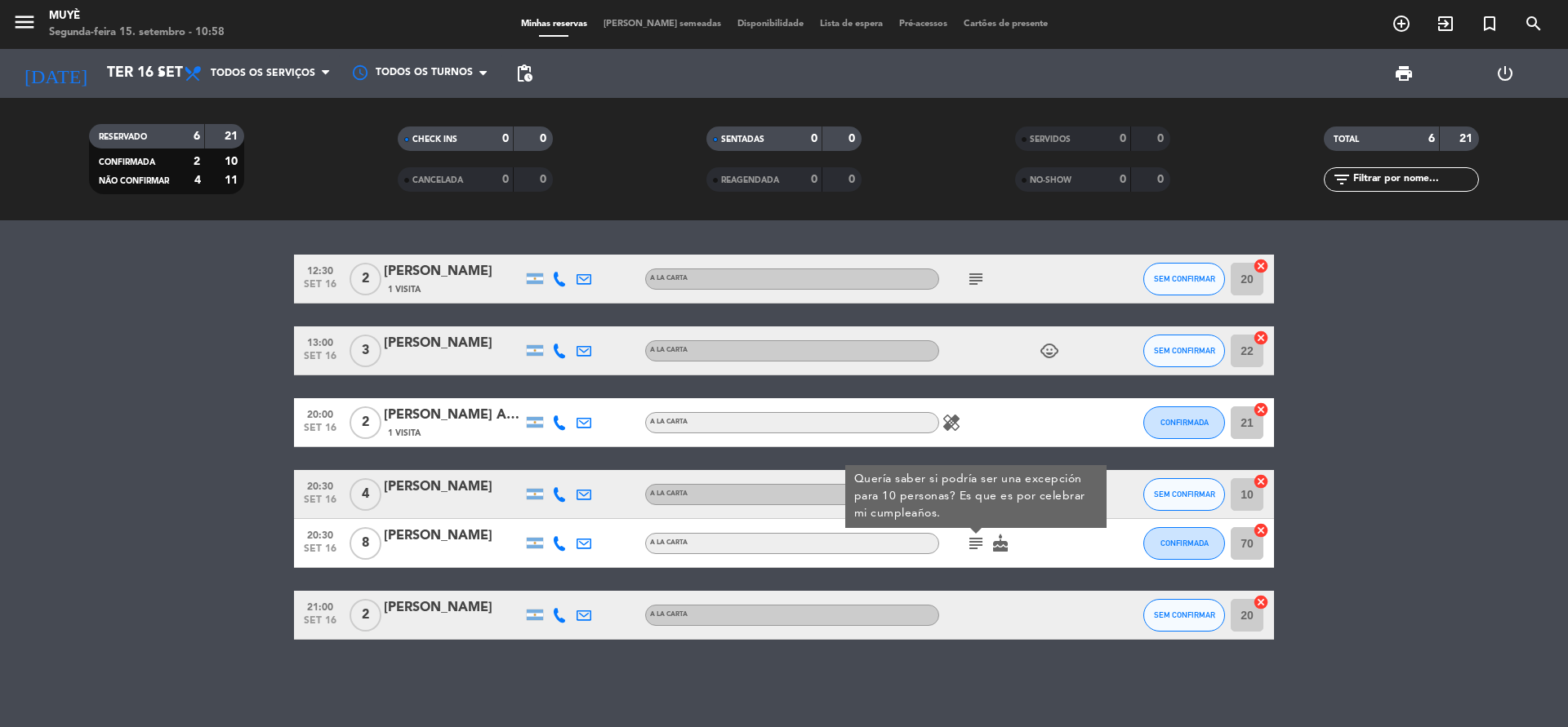
click at [428, 552] on div at bounding box center [453, 555] width 138 height 13
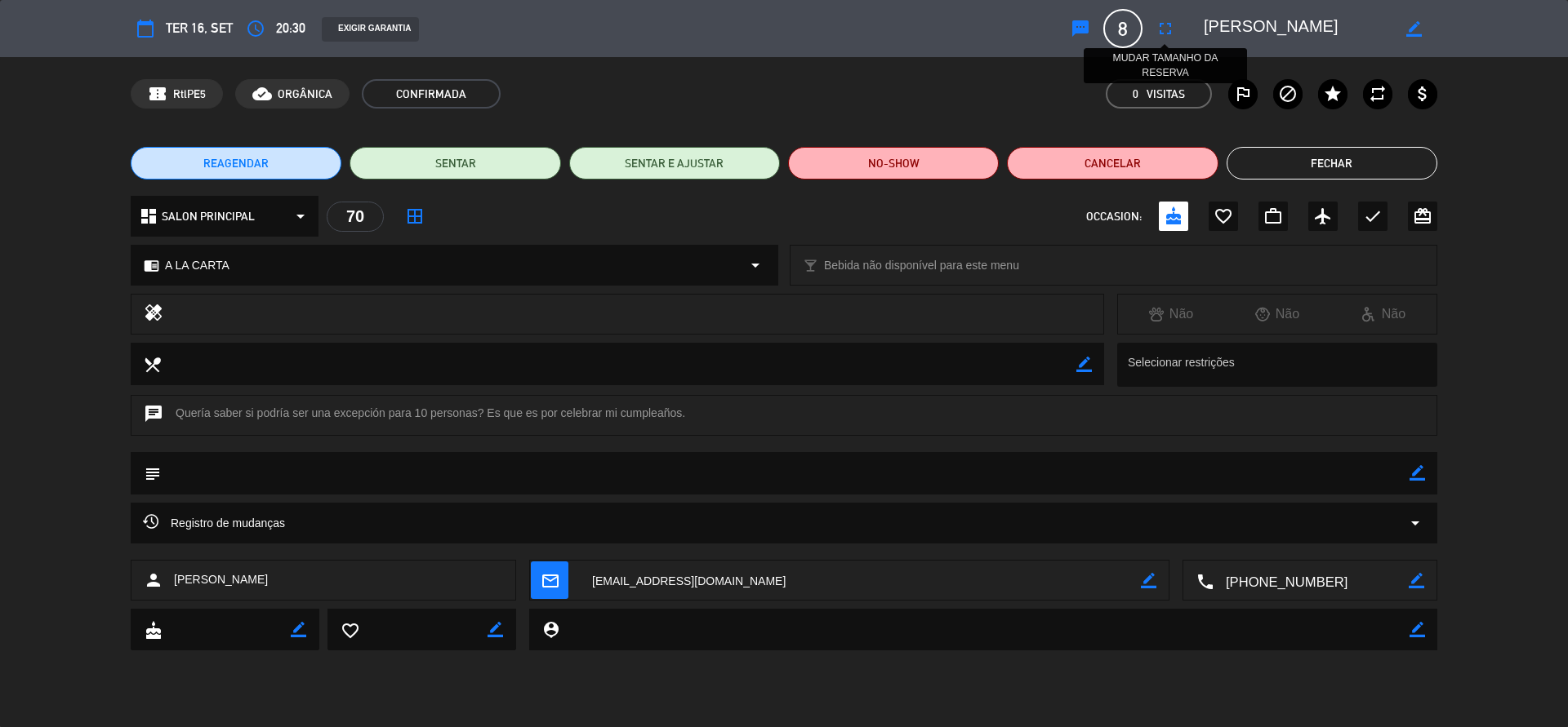
click at [1162, 30] on icon "fullscreen" at bounding box center [1165, 29] width 20 height 20
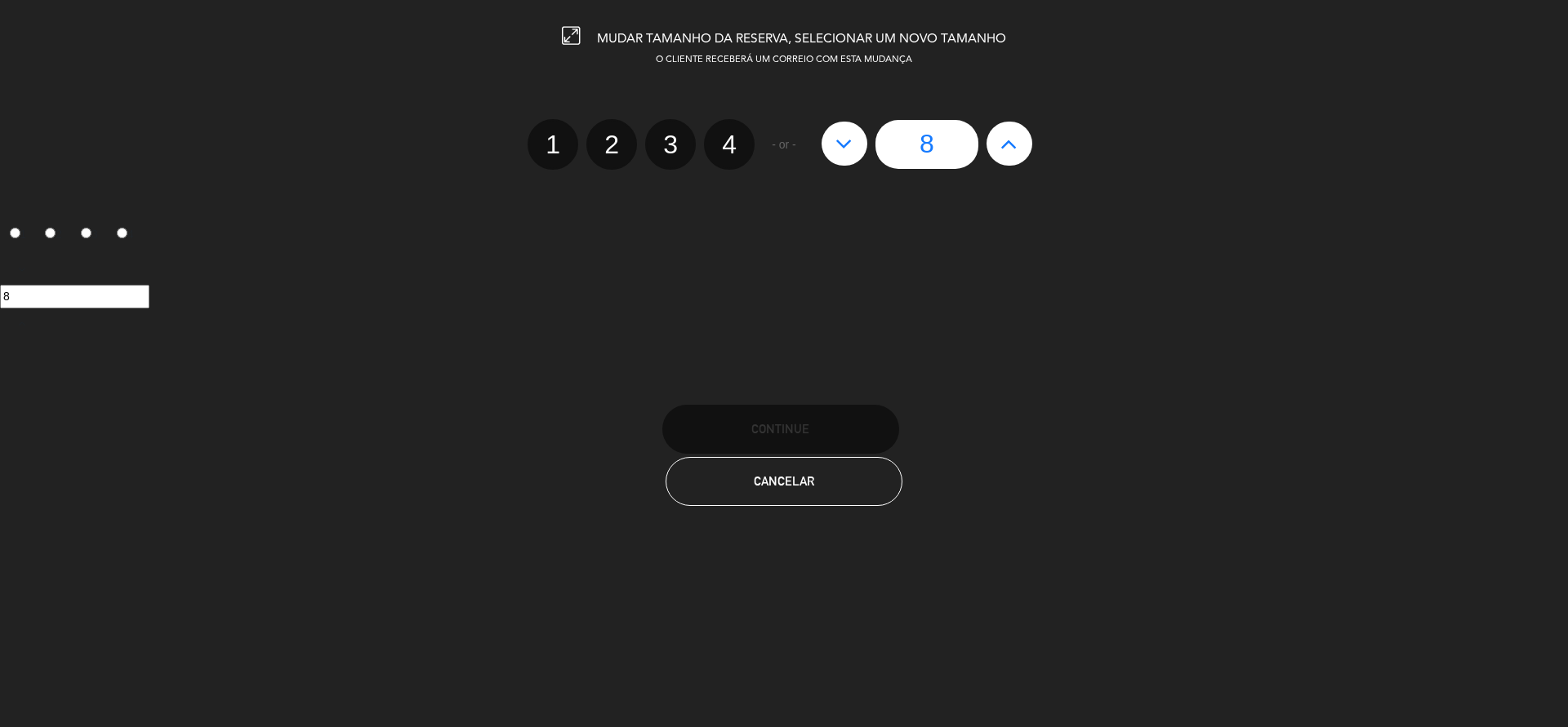
click at [1017, 157] on button at bounding box center [1009, 143] width 46 height 44
type input "9"
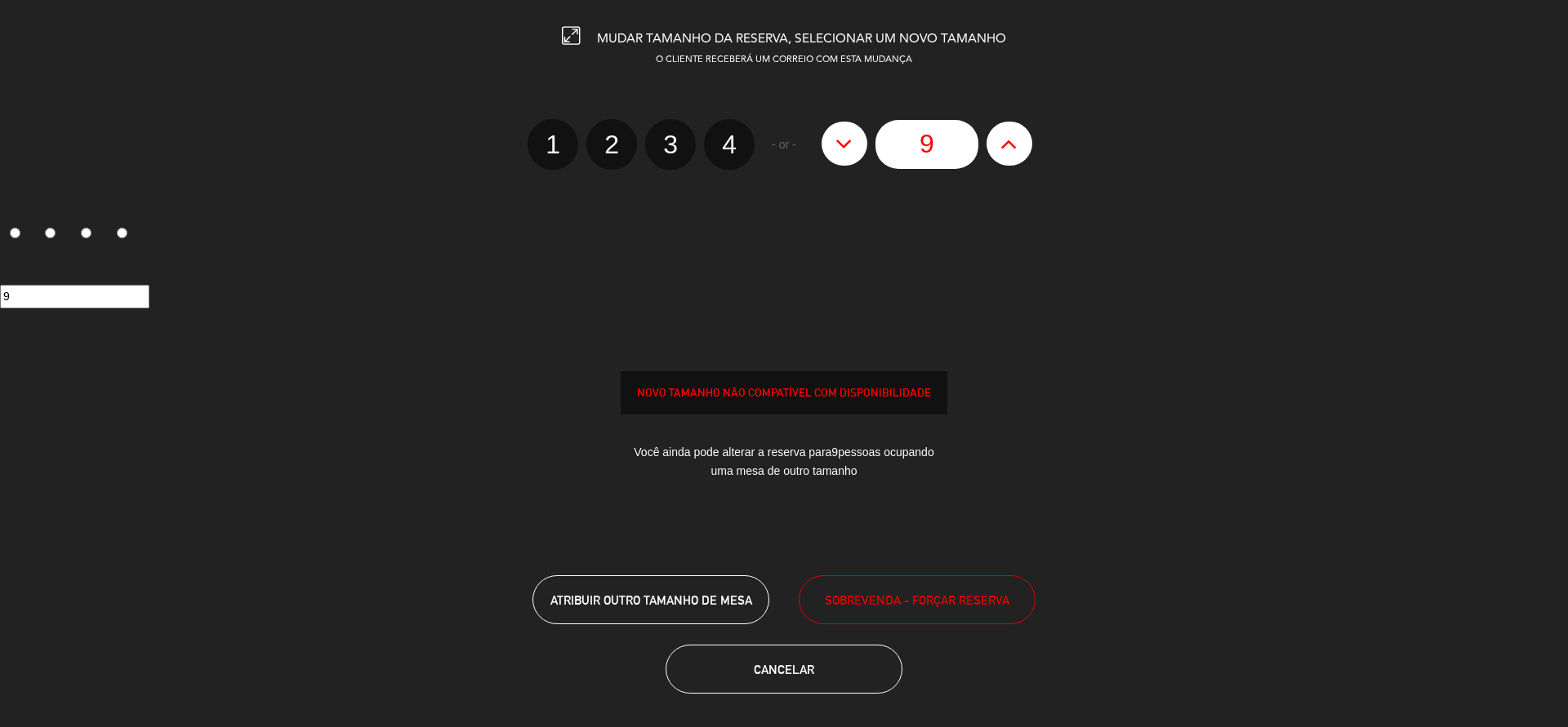
click at [1017, 157] on button at bounding box center [1009, 143] width 46 height 44
type input "10"
click at [865, 579] on span "SOBREVENDA - FORÇAR RESERVA" at bounding box center [917, 600] width 185 height 19
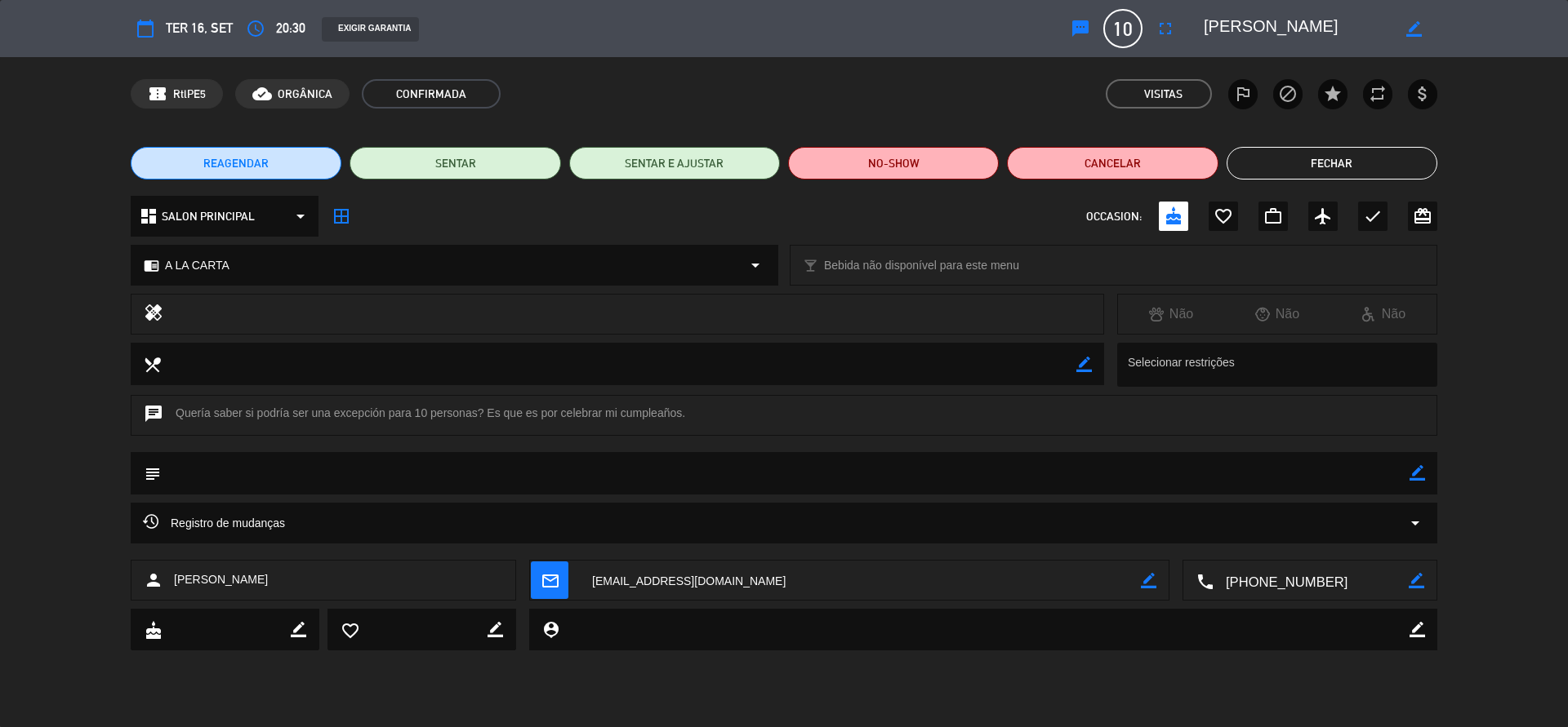
click at [1175, 155] on button "Fechar" at bounding box center [1332, 162] width 211 height 32
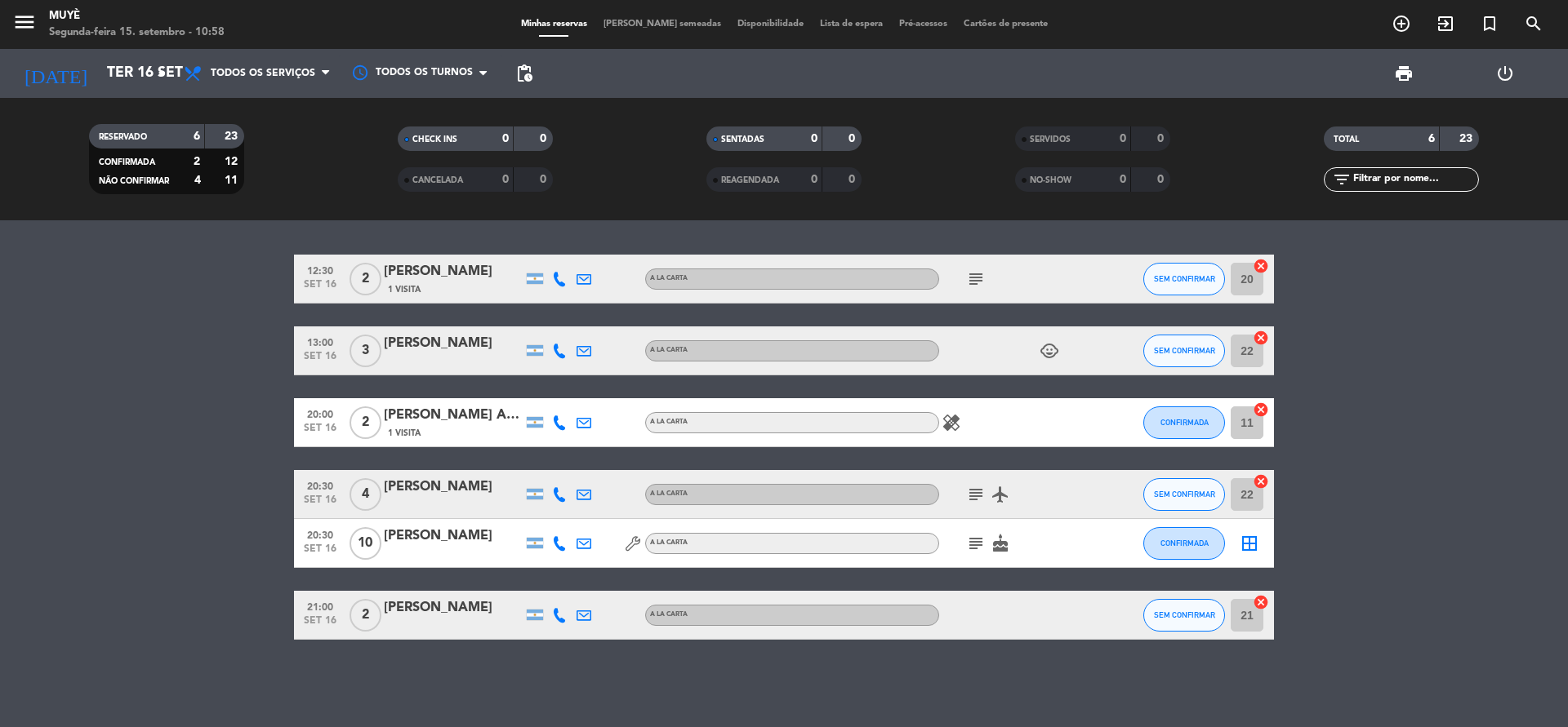
click at [560, 544] on icon at bounding box center [560, 544] width 15 height 15
click at [567, 511] on span "content_paste" at bounding box center [573, 516] width 12 height 12
click at [567, 517] on span "content_paste" at bounding box center [573, 516] width 12 height 12
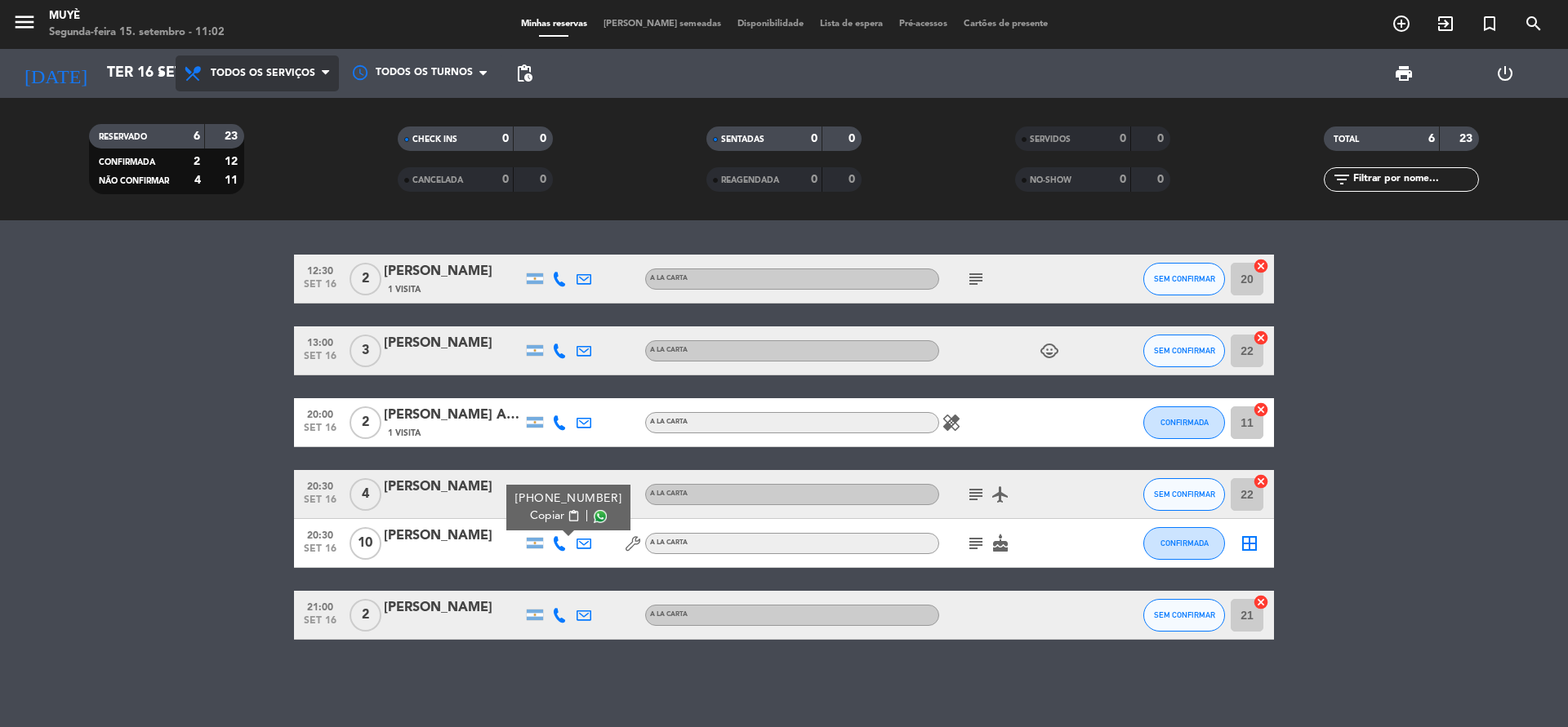
click at [222, 70] on span "Todos os serviços" at bounding box center [263, 74] width 104 height 12
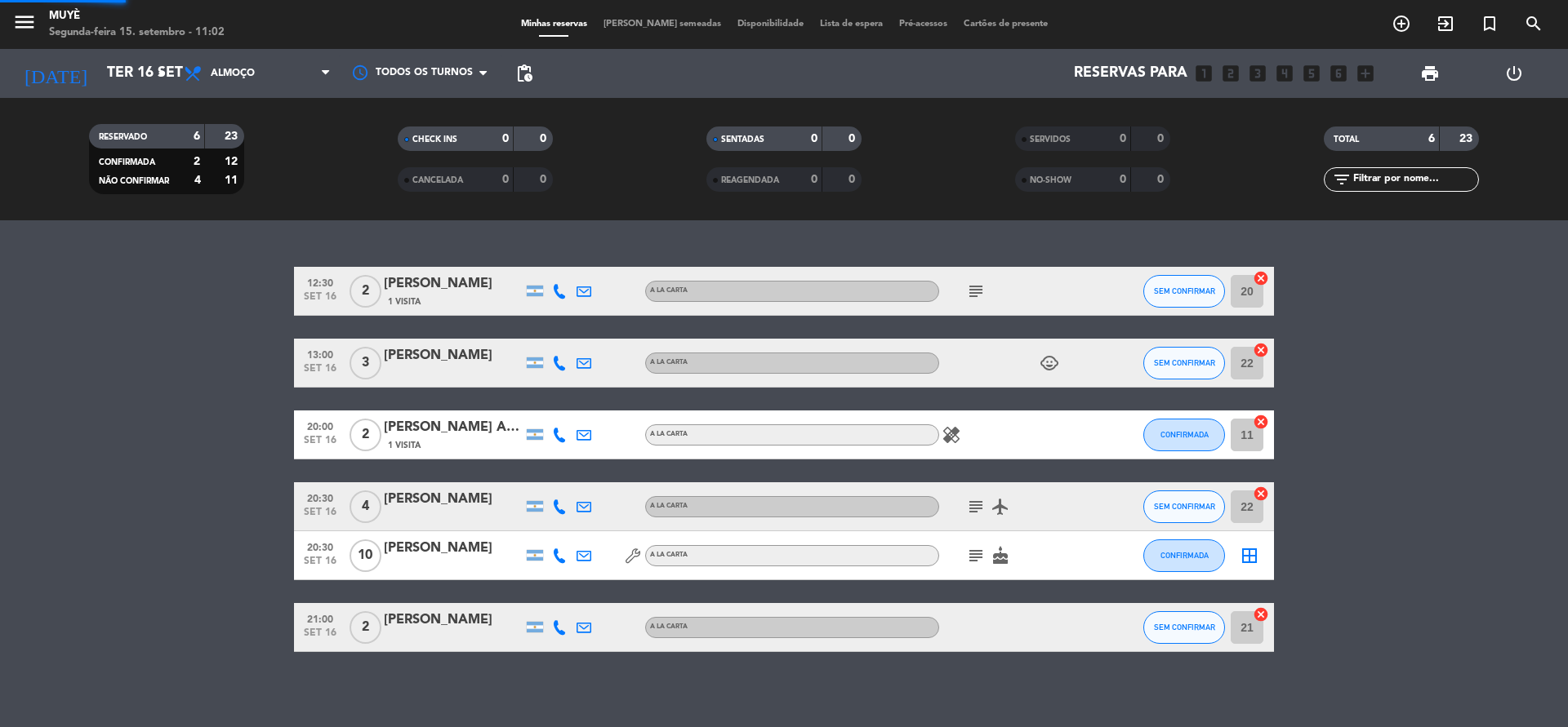
click at [230, 180] on div "menu Muyè Segunda-feira 15. setembro - 11:02 Minhas reservas Mesas semeadas Dis…" at bounding box center [784, 110] width 1568 height 221
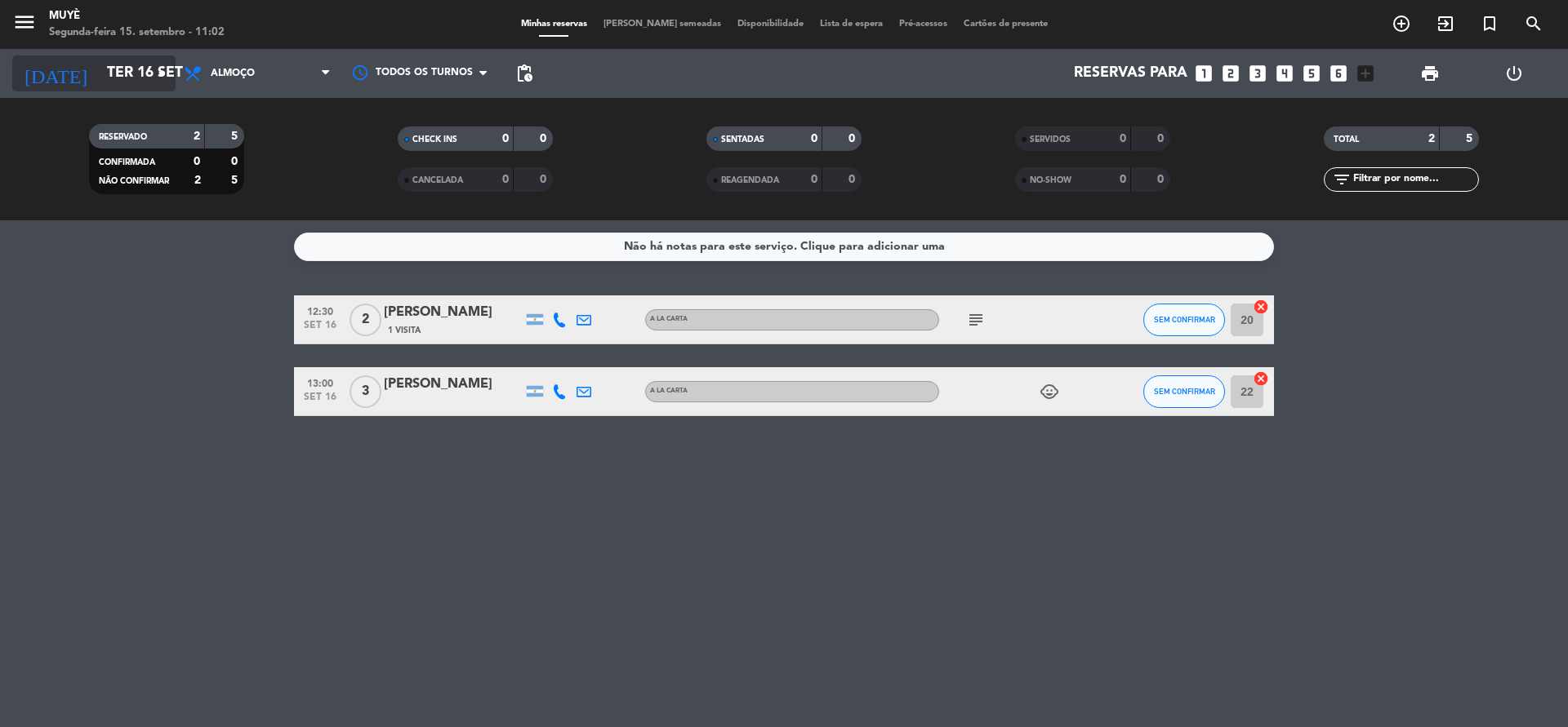
click at [162, 75] on icon "arrow_drop_down" at bounding box center [162, 74] width 20 height 20
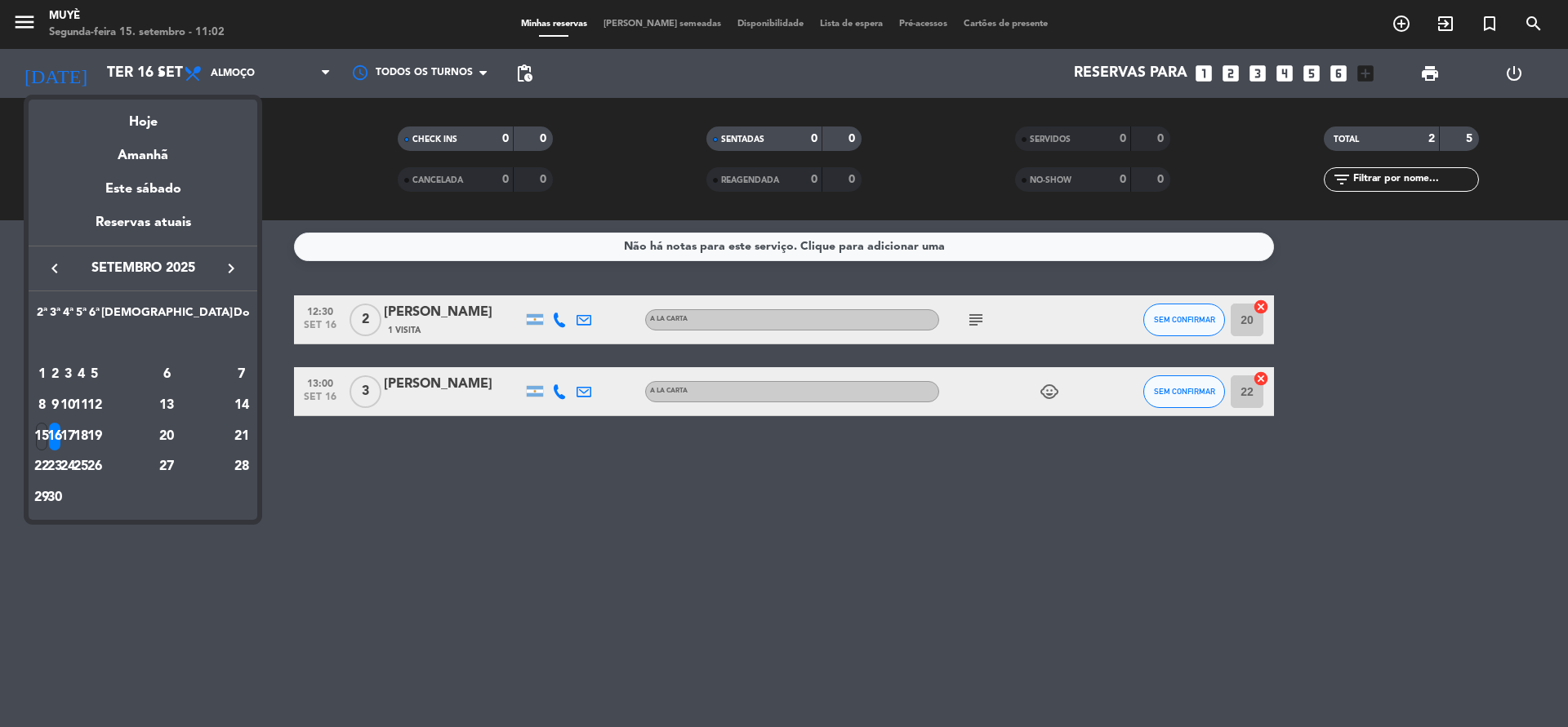
click at [48, 423] on td "15" at bounding box center [41, 436] width 13 height 31
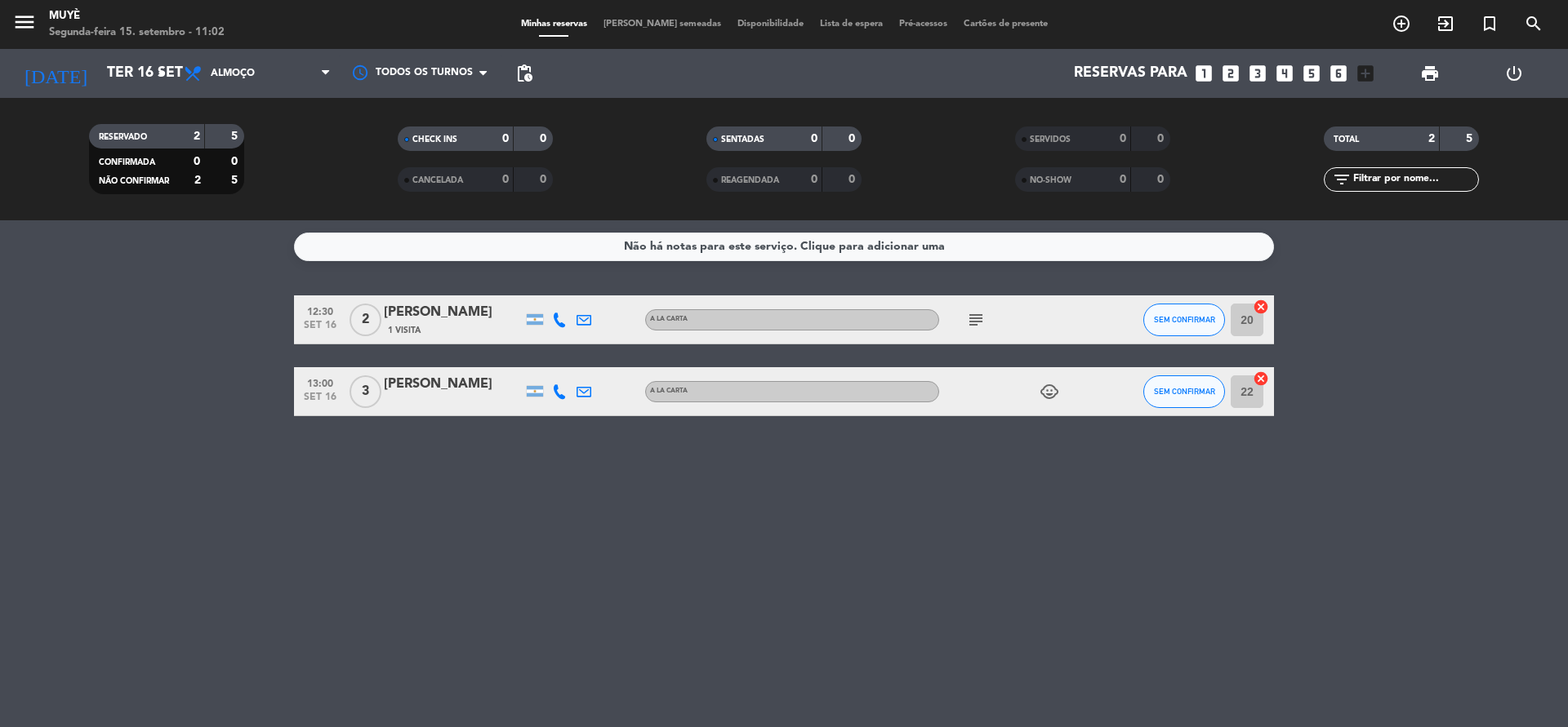
type input "Seg 15 set"
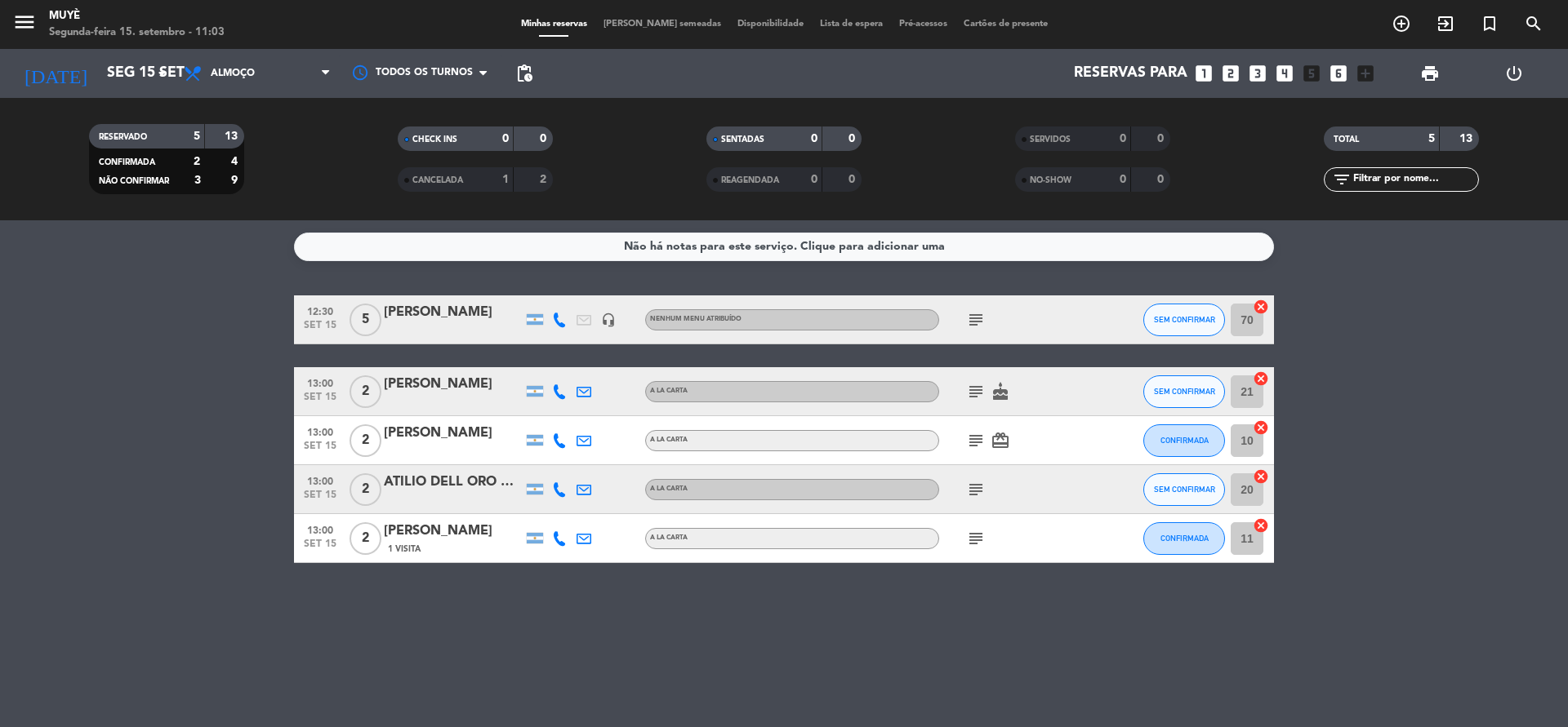
click at [968, 322] on icon "subject" at bounding box center [976, 320] width 20 height 20
click at [981, 390] on icon "subject" at bounding box center [976, 392] width 20 height 20
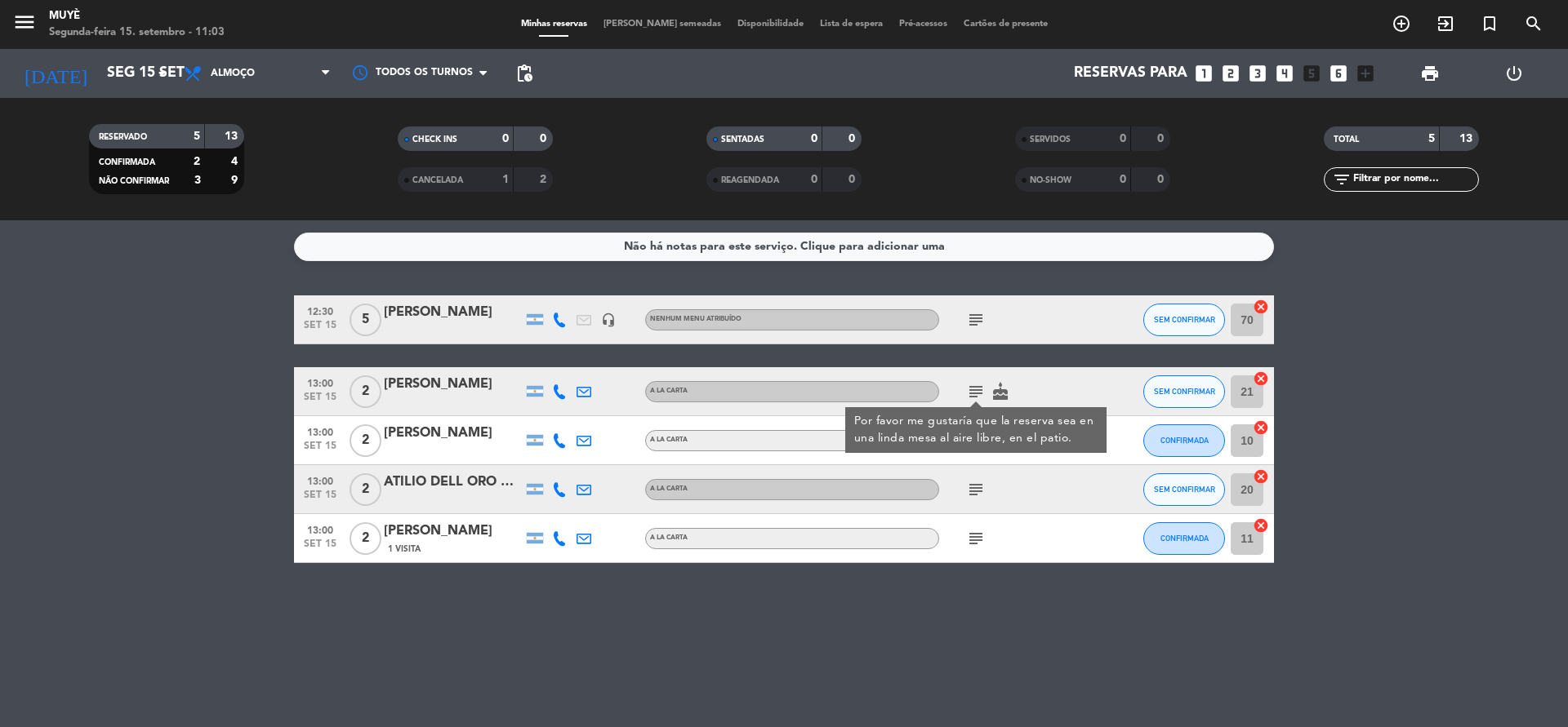
click at [972, 497] on icon "subject" at bounding box center [976, 490] width 20 height 20
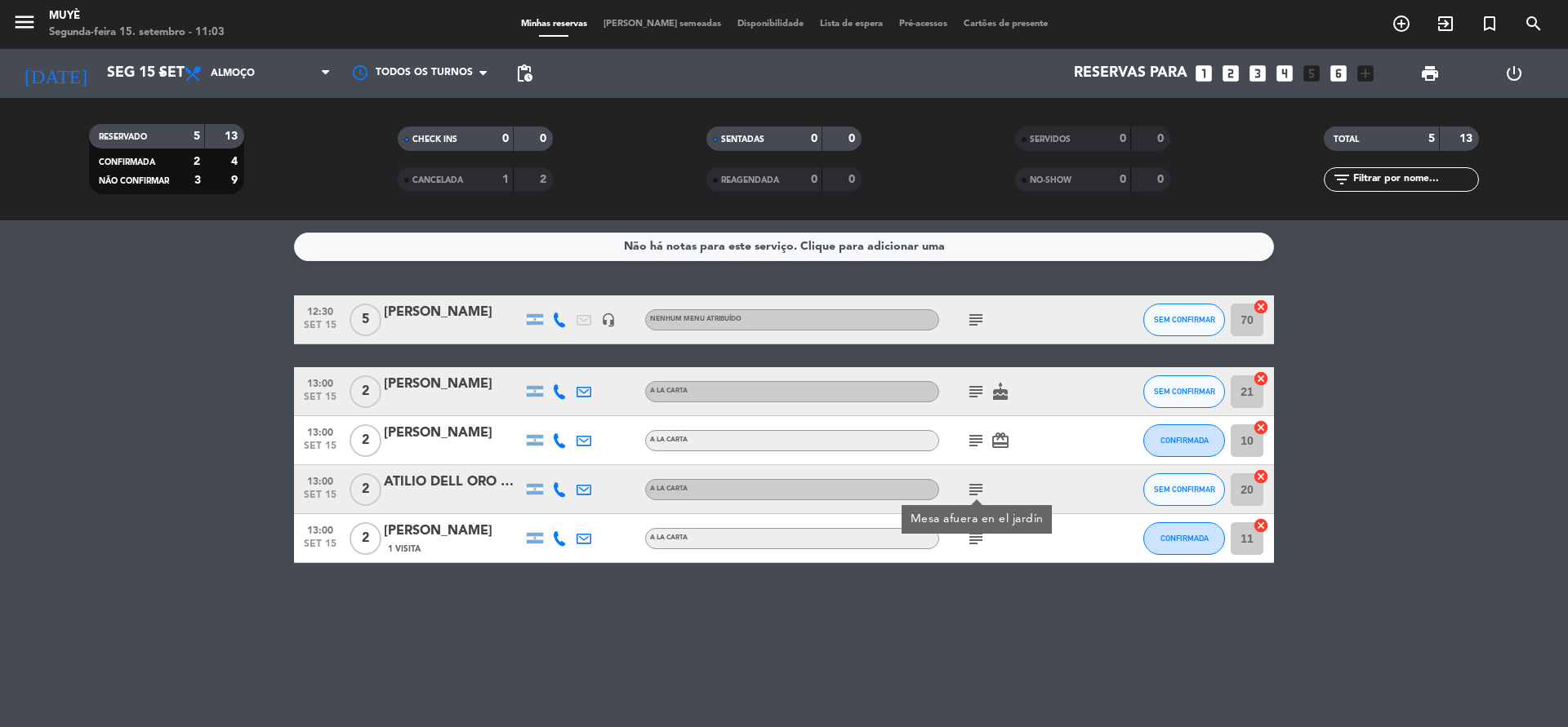
click at [976, 545] on icon "subject" at bounding box center [976, 539] width 20 height 20
click at [978, 434] on icon "subject" at bounding box center [976, 441] width 20 height 20
click at [978, 394] on icon "subject" at bounding box center [976, 392] width 20 height 20
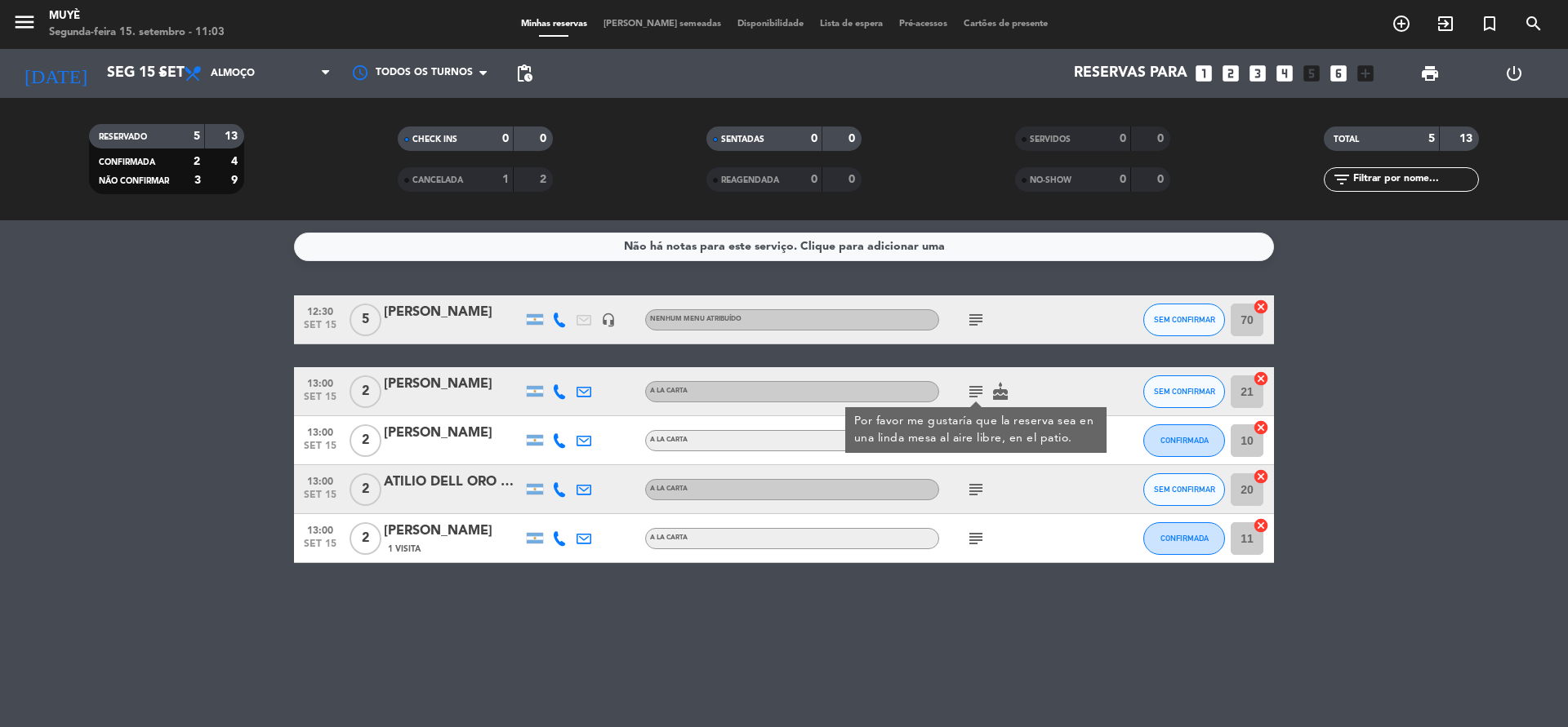
click at [975, 482] on icon "subject" at bounding box center [976, 490] width 20 height 20
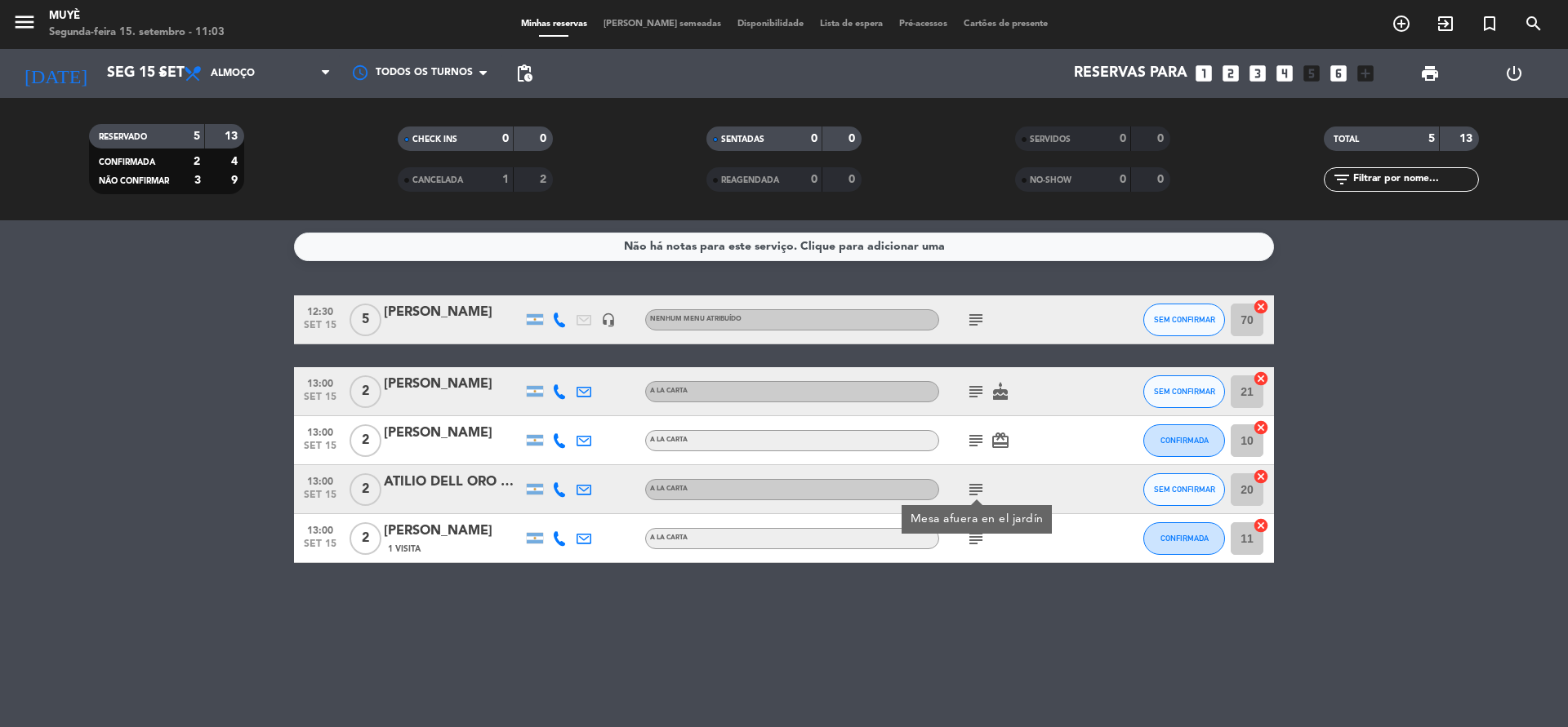
click at [963, 579] on div "Não há notas para este serviço. Clique para adicionar uma 12:30 [DATE] 5 [PERSO…" at bounding box center [784, 474] width 1568 height 507
click at [976, 547] on icon "subject" at bounding box center [976, 539] width 20 height 20
click at [975, 489] on icon "subject" at bounding box center [976, 490] width 20 height 20
click at [975, 441] on icon "subject" at bounding box center [976, 441] width 20 height 20
click at [975, 382] on icon "subject" at bounding box center [976, 392] width 20 height 20
